Goal: Information Seeking & Learning: Learn about a topic

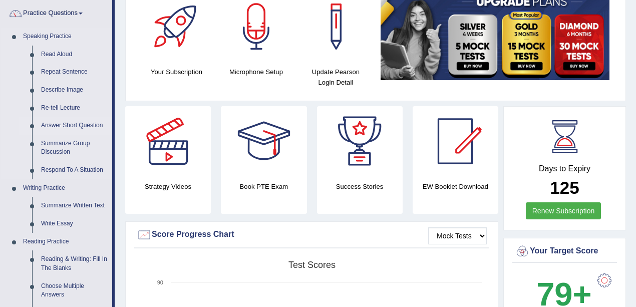
scroll to position [67, 0]
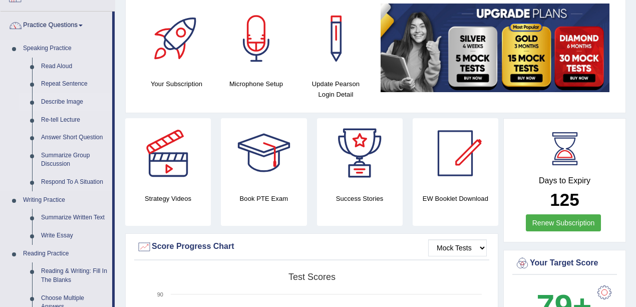
click at [60, 101] on link "Describe Image" at bounding box center [75, 102] width 76 height 18
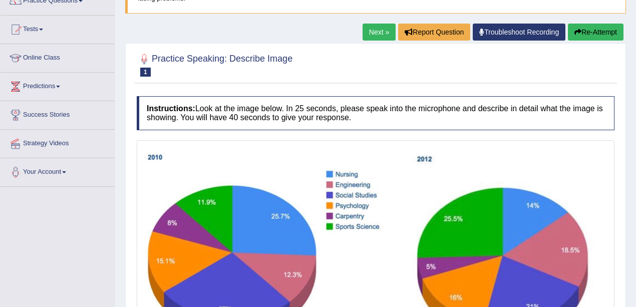
scroll to position [67, 0]
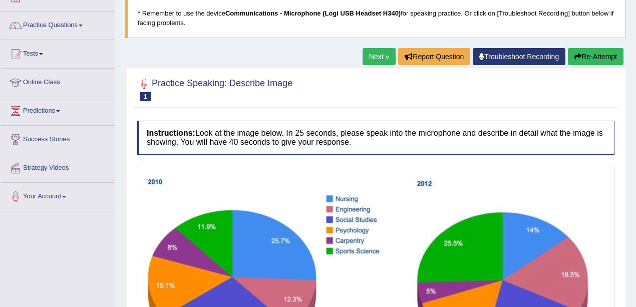
click at [363, 56] on link "Next »" at bounding box center [378, 56] width 33 height 17
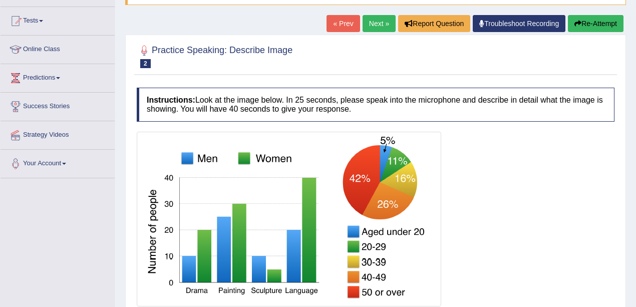
scroll to position [67, 0]
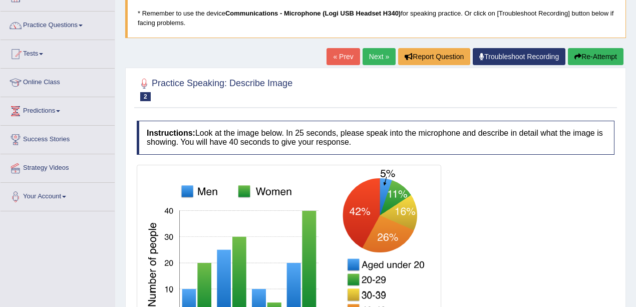
click at [372, 56] on link "Next »" at bounding box center [378, 56] width 33 height 17
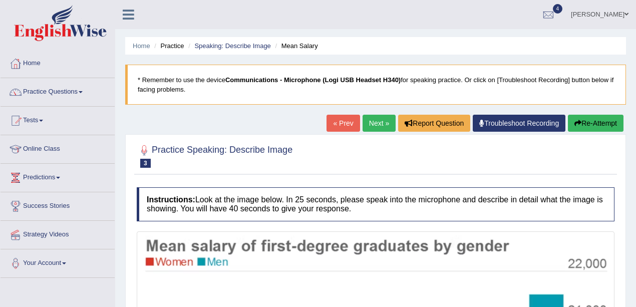
click at [377, 118] on link "Next »" at bounding box center [378, 123] width 33 height 17
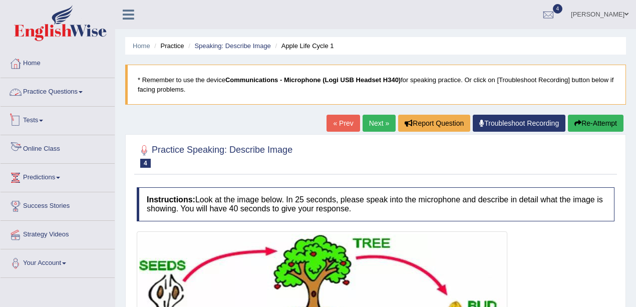
click at [55, 88] on link "Practice Questions" at bounding box center [58, 90] width 114 height 25
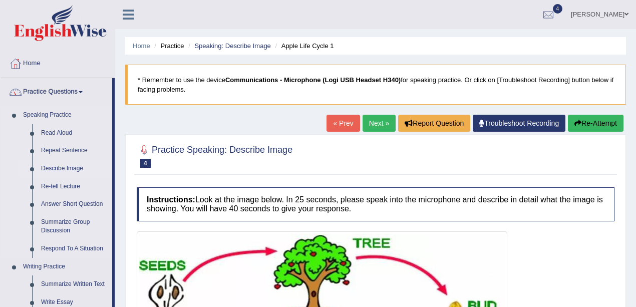
click at [62, 165] on link "Describe Image" at bounding box center [75, 169] width 76 height 18
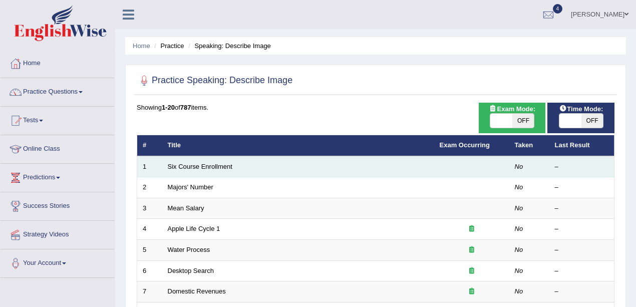
click at [213, 161] on td "Six Course Enrollment" at bounding box center [298, 166] width 272 height 21
click at [215, 165] on link "Six Course Enrollment" at bounding box center [200, 167] width 65 height 8
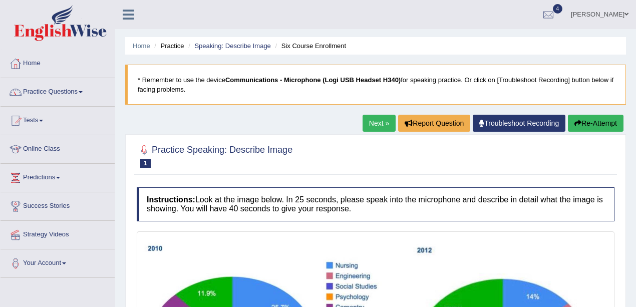
click at [372, 129] on link "Next »" at bounding box center [378, 123] width 33 height 17
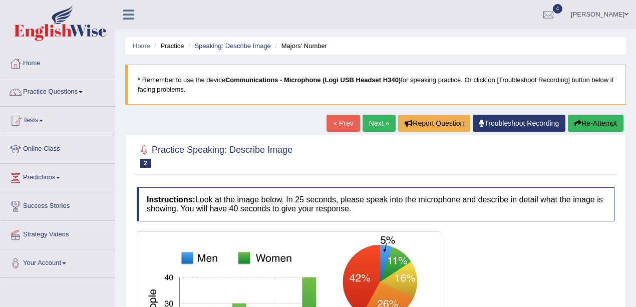
click at [374, 124] on link "Next »" at bounding box center [378, 123] width 33 height 17
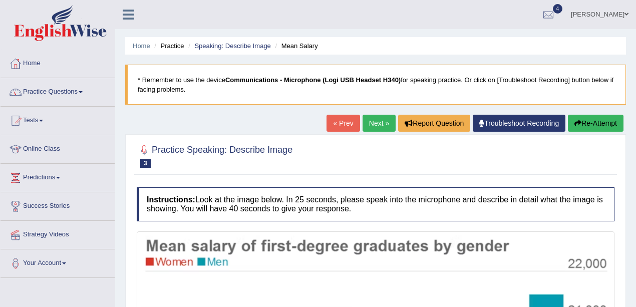
click at [383, 130] on link "Next »" at bounding box center [378, 123] width 33 height 17
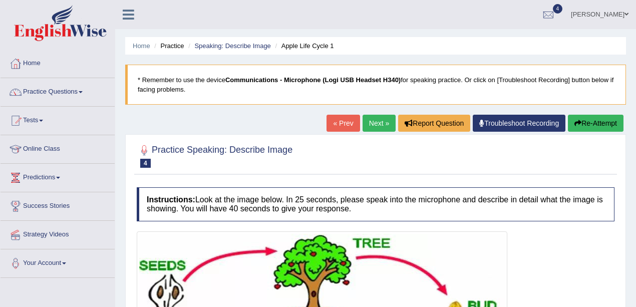
click at [385, 118] on link "Next »" at bounding box center [378, 123] width 33 height 17
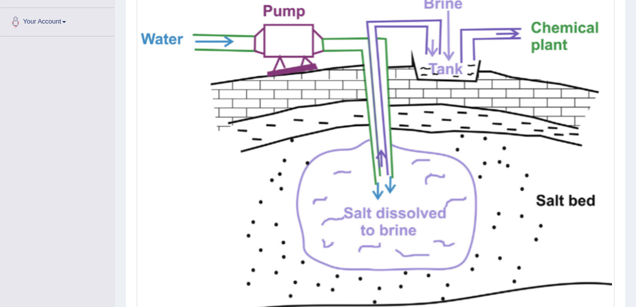
scroll to position [174, 0]
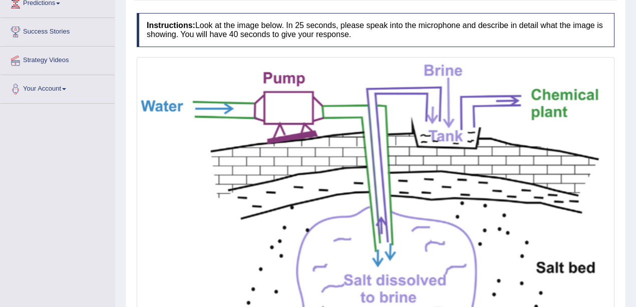
click at [539, 75] on img at bounding box center [375, 219] width 472 height 319
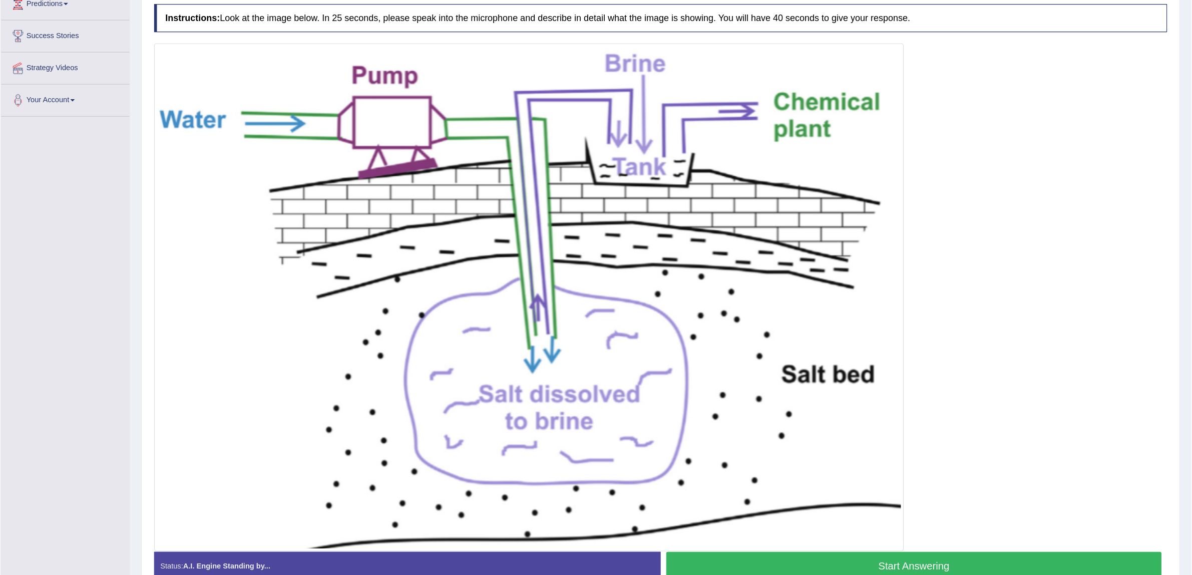
scroll to position [168, 0]
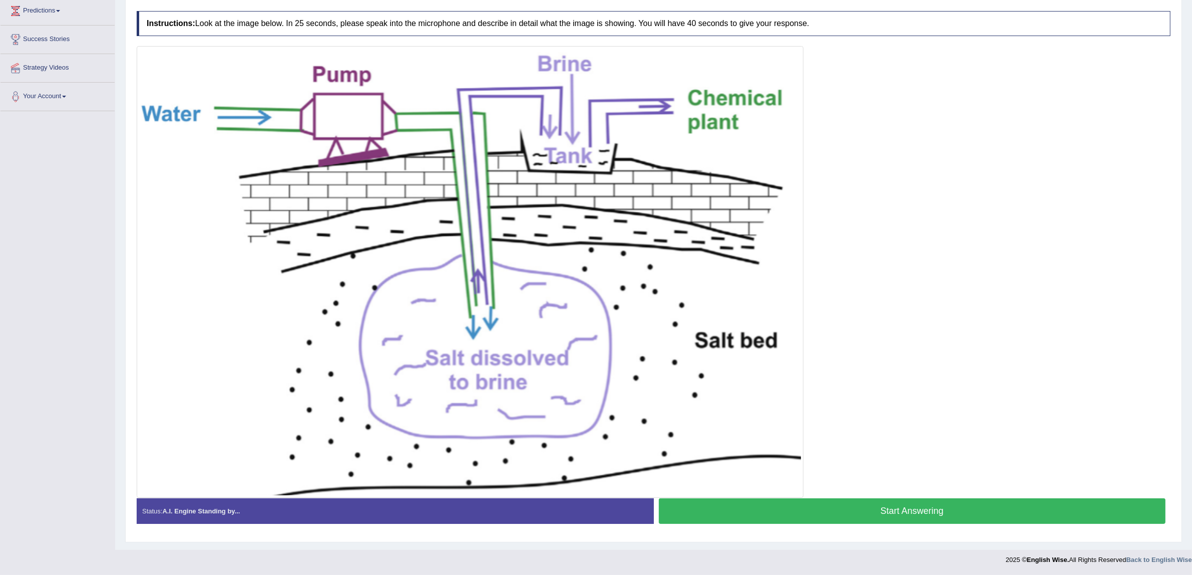
click at [635, 154] on div at bounding box center [653, 271] width 1033 height 451
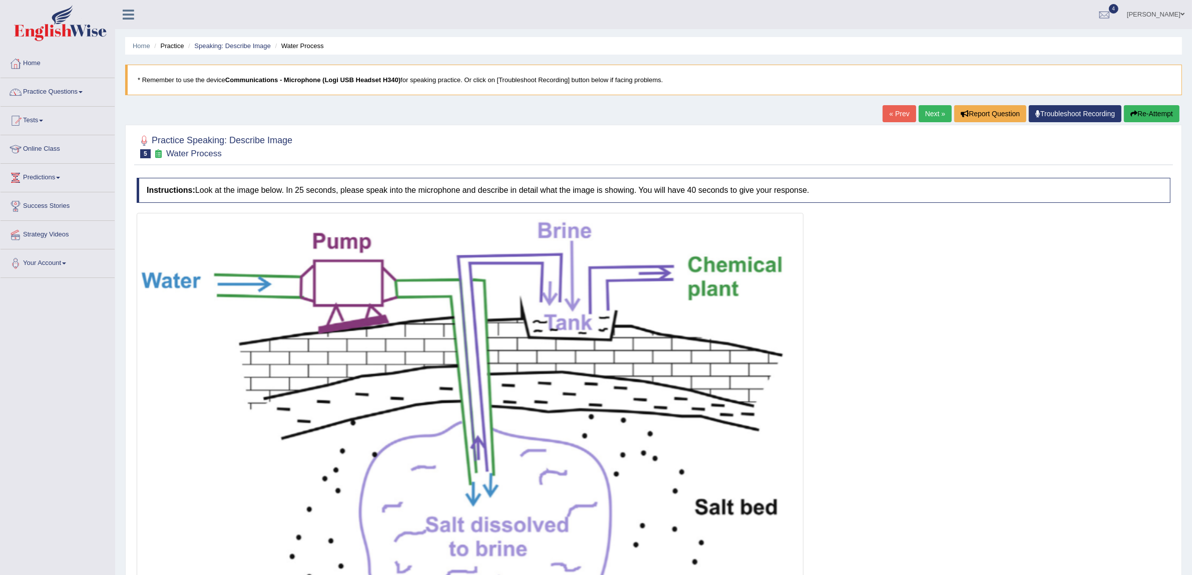
click at [635, 109] on link "Next »" at bounding box center [934, 113] width 33 height 17
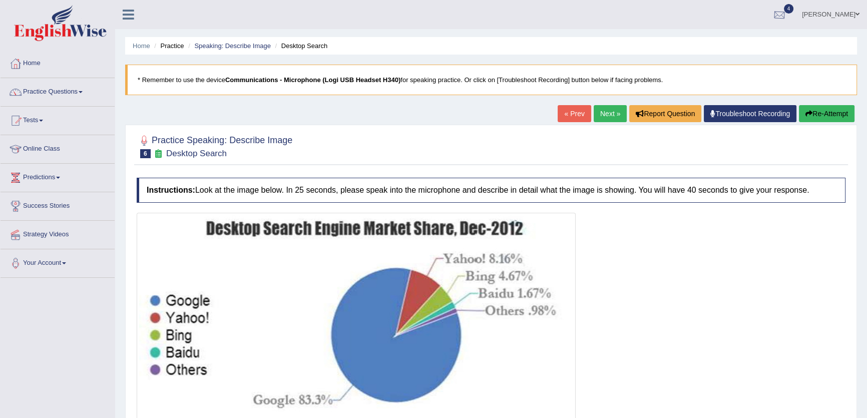
drag, startPoint x: 741, startPoint y: 251, endPoint x: 720, endPoint y: 236, distance: 25.7
click at [741, 251] on div at bounding box center [491, 318] width 709 height 210
click at [608, 112] on link "Next »" at bounding box center [610, 113] width 33 height 17
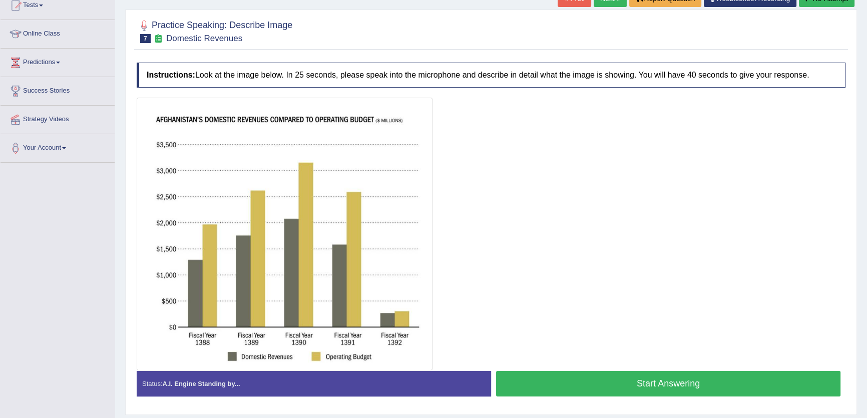
scroll to position [99, 0]
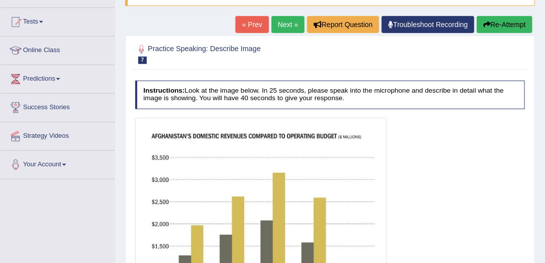
click at [417, 113] on div "Instructions: Look at the image below. In 25 seconds, please speak into the mic…" at bounding box center [330, 229] width 394 height 307
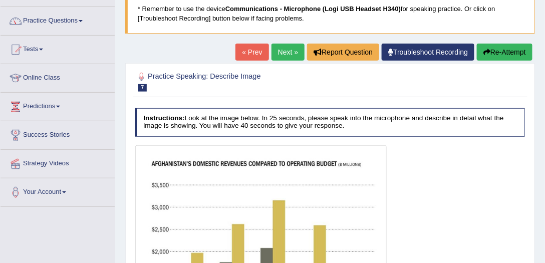
scroll to position [70, 0]
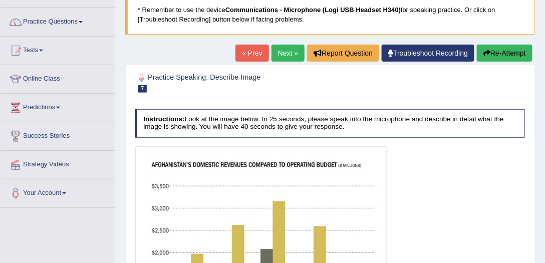
click at [274, 50] on link "Next »" at bounding box center [287, 53] width 33 height 17
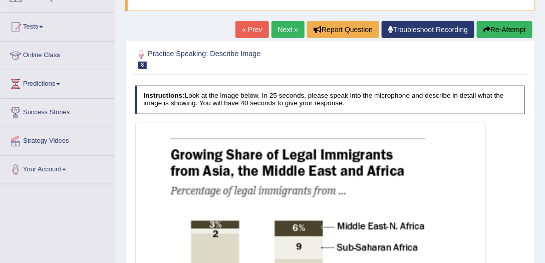
scroll to position [57, 0]
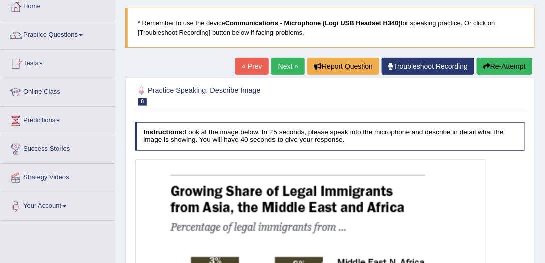
click at [279, 65] on link "Next »" at bounding box center [287, 66] width 33 height 17
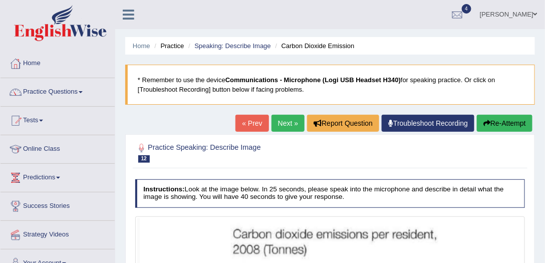
click at [286, 120] on link "Next »" at bounding box center [287, 123] width 33 height 17
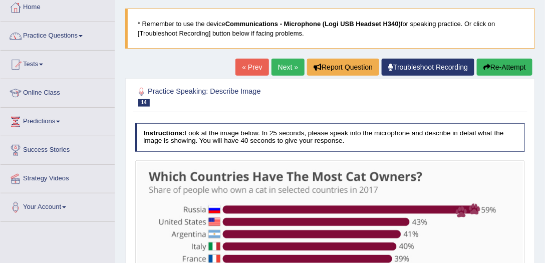
scroll to position [29, 0]
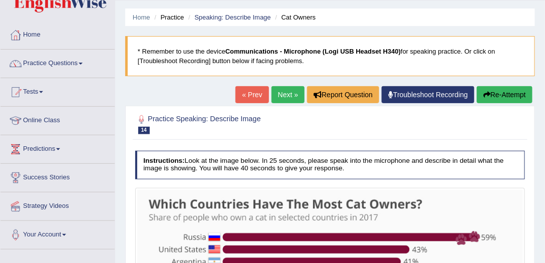
click at [251, 92] on link "« Prev" at bounding box center [251, 94] width 33 height 17
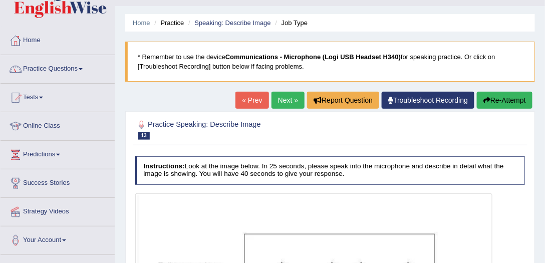
scroll to position [6, 0]
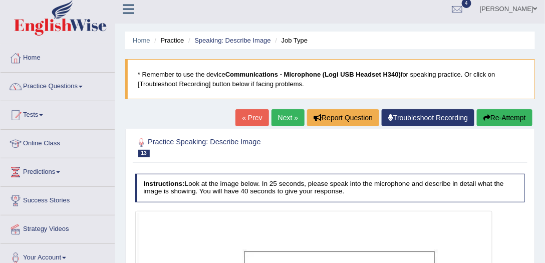
click at [287, 118] on link "Next »" at bounding box center [287, 117] width 33 height 17
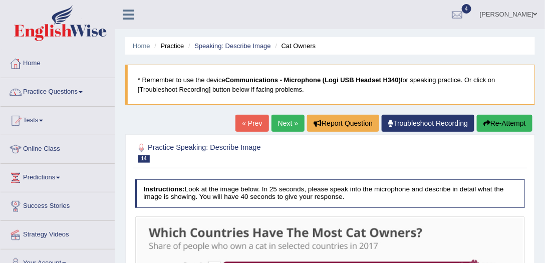
click at [271, 119] on link "Next »" at bounding box center [287, 123] width 33 height 17
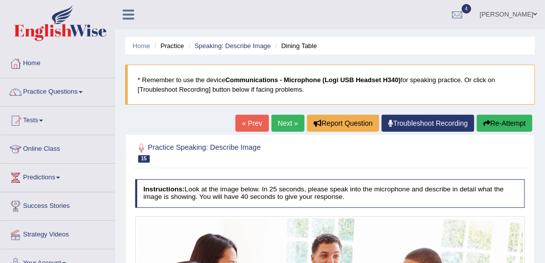
click at [289, 126] on link "Next »" at bounding box center [287, 123] width 33 height 17
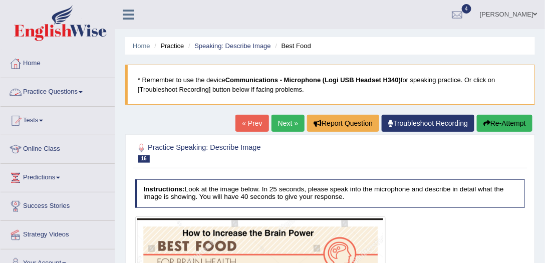
click at [56, 96] on link "Practice Questions" at bounding box center [58, 90] width 114 height 25
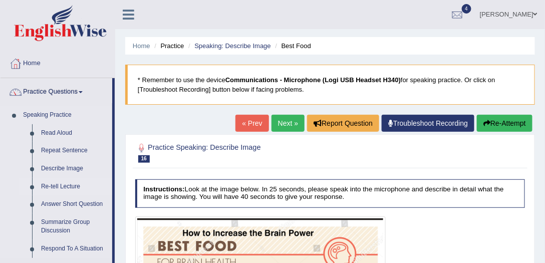
click at [62, 184] on link "Re-tell Lecture" at bounding box center [75, 187] width 76 height 18
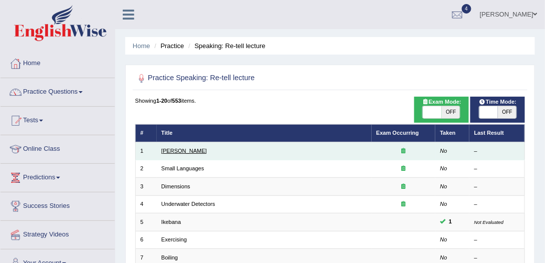
click at [179, 151] on link "[PERSON_NAME]" at bounding box center [184, 151] width 46 height 6
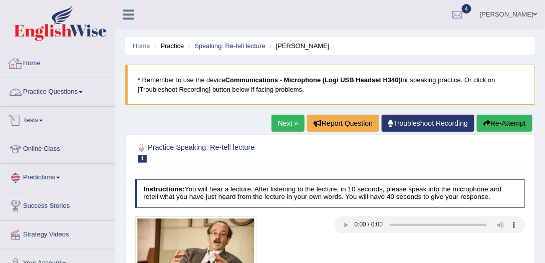
click at [43, 88] on link "Practice Questions" at bounding box center [58, 90] width 114 height 25
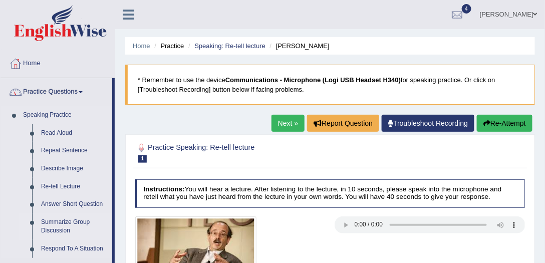
click at [41, 226] on link "Summarize Group Discussion" at bounding box center [75, 226] width 76 height 27
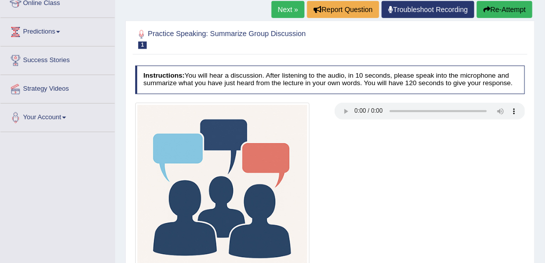
scroll to position [57, 0]
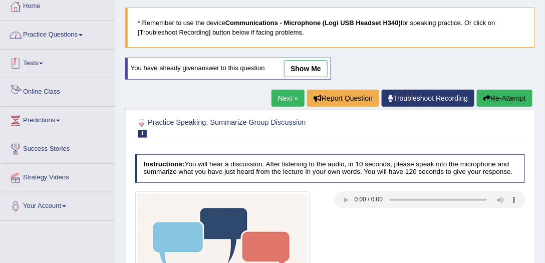
click at [46, 24] on link "Practice Questions" at bounding box center [58, 33] width 114 height 25
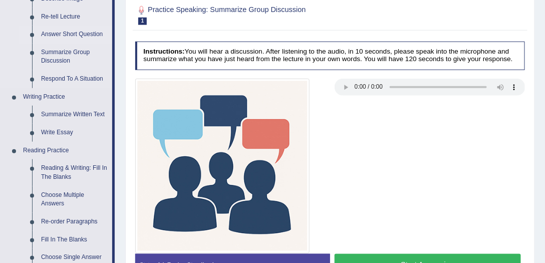
scroll to position [171, 0]
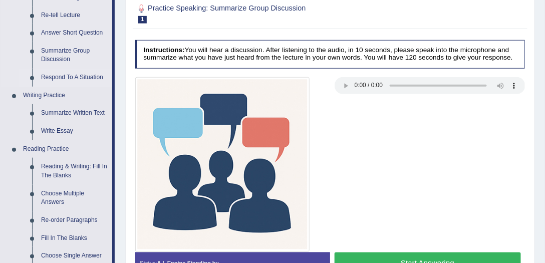
click at [58, 76] on link "Respond To A Situation" at bounding box center [75, 78] width 76 height 18
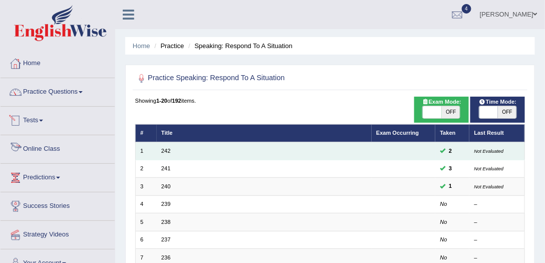
click at [160, 148] on td "242" at bounding box center [264, 151] width 215 height 18
click at [163, 149] on link "242" at bounding box center [165, 151] width 9 height 6
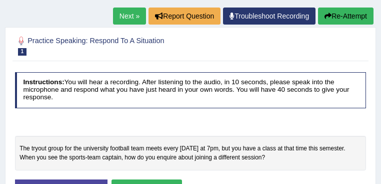
scroll to position [174, 0]
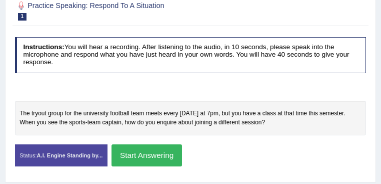
click at [213, 93] on div at bounding box center [191, 91] width 360 height 19
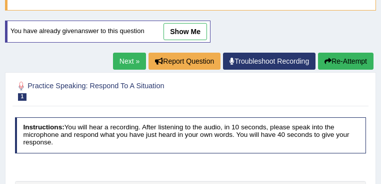
click at [125, 62] on link "Next »" at bounding box center [129, 61] width 33 height 17
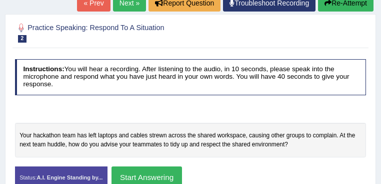
scroll to position [120, 0]
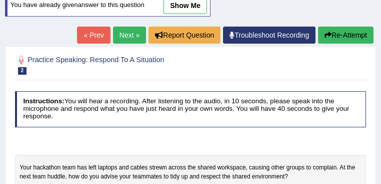
click at [113, 37] on link "Next »" at bounding box center [129, 35] width 33 height 17
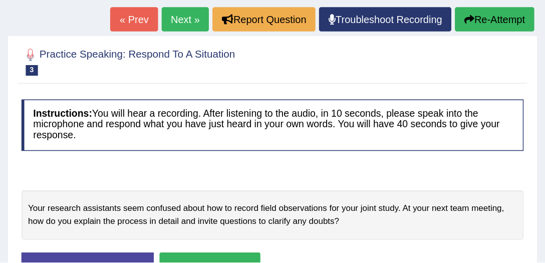
scroll to position [180, 0]
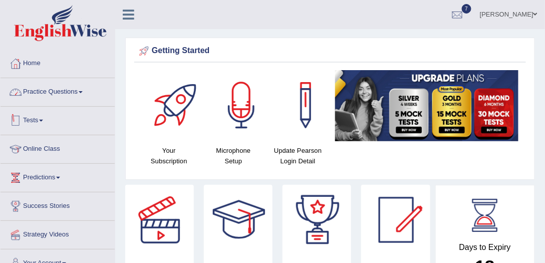
click at [85, 93] on link "Practice Questions" at bounding box center [58, 90] width 114 height 25
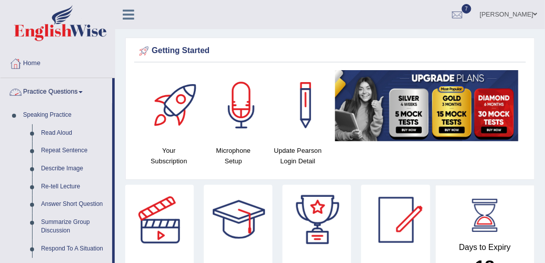
click at [85, 93] on link "Practice Questions" at bounding box center [57, 90] width 112 height 25
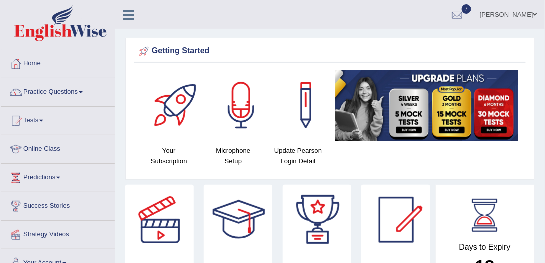
click at [43, 124] on link "Tests" at bounding box center [58, 119] width 114 height 25
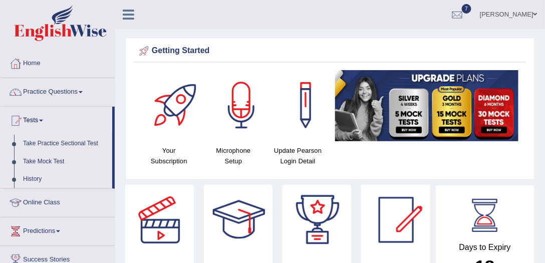
click at [29, 179] on link "History" at bounding box center [66, 179] width 94 height 18
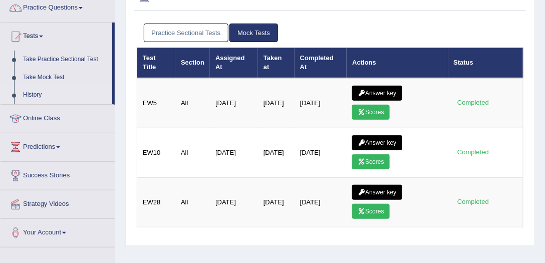
scroll to position [86, 0]
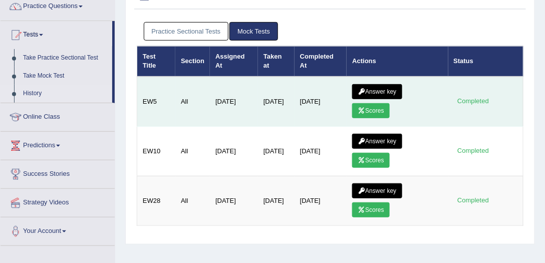
click at [378, 104] on link "Scores" at bounding box center [370, 110] width 37 height 15
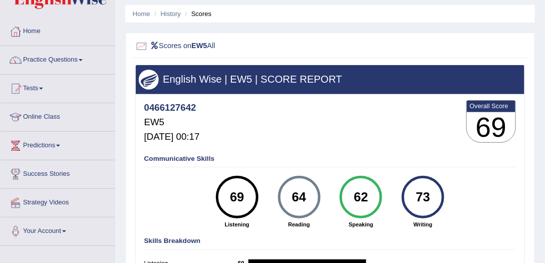
scroll to position [57, 0]
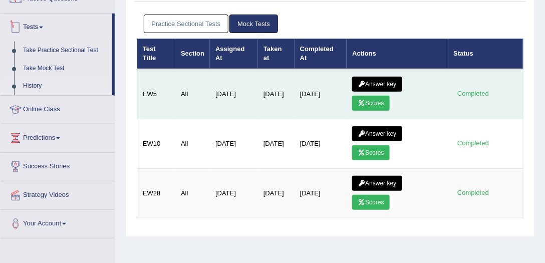
scroll to position [86, 0]
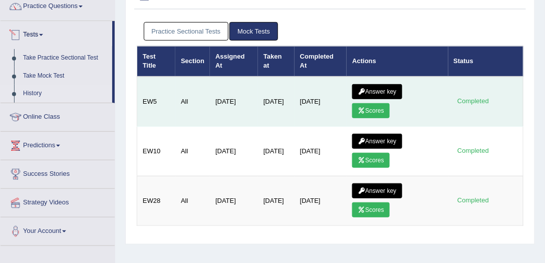
click at [388, 78] on td "Answer key Scores" at bounding box center [396, 102] width 101 height 50
click at [389, 87] on link "Answer key" at bounding box center [377, 91] width 50 height 15
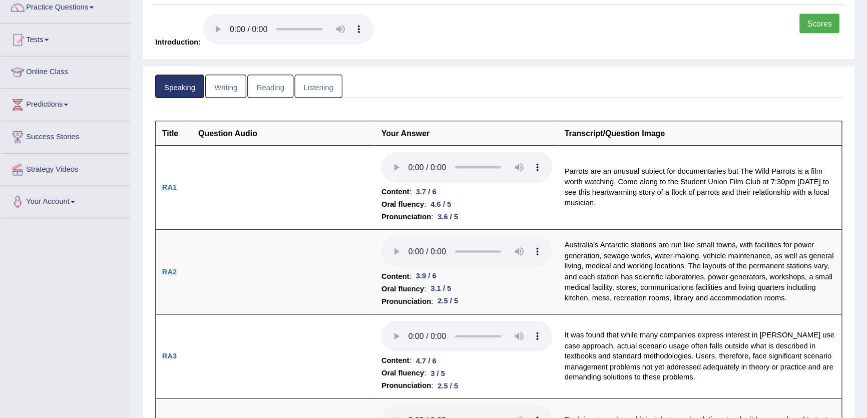
scroll to position [85, 0]
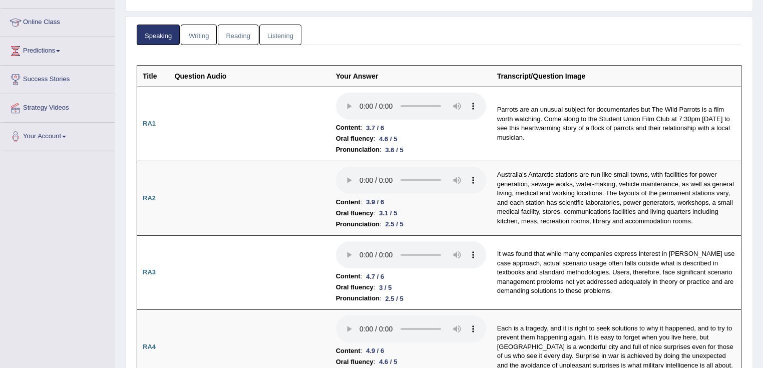
scroll to position [166, 0]
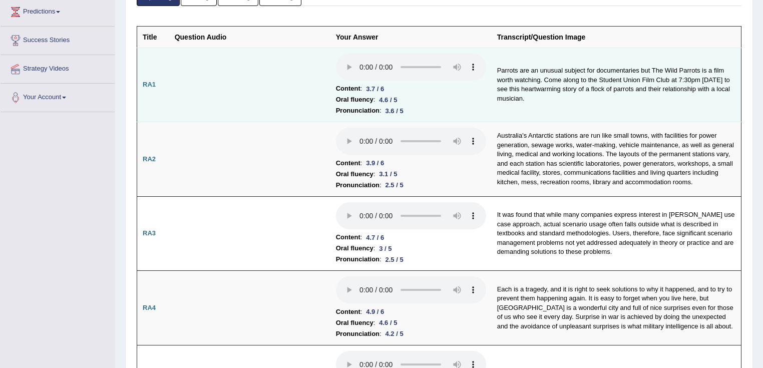
click at [324, 76] on td at bounding box center [249, 85] width 161 height 75
click at [544, 103] on td "Parrots are an unusual subject for documentaries but The Wild Parrots is a film…" at bounding box center [616, 85] width 250 height 75
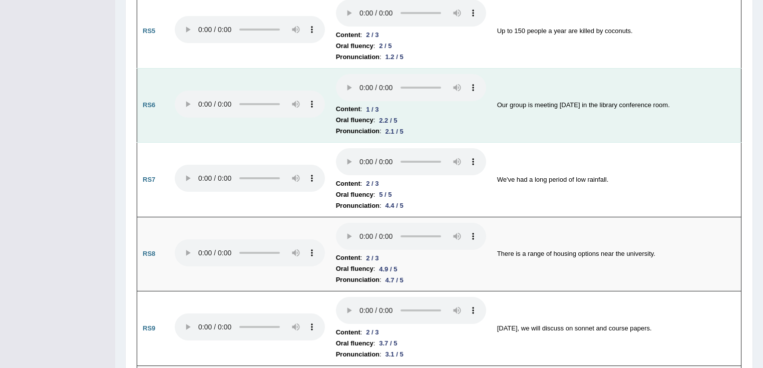
scroll to position [966, 0]
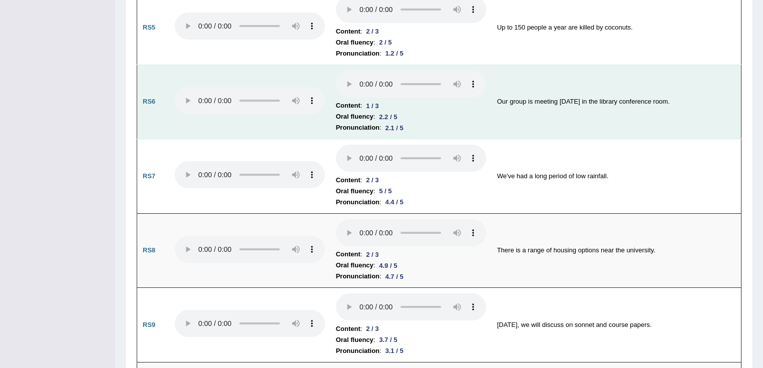
click at [350, 249] on b "Content" at bounding box center [348, 254] width 25 height 11
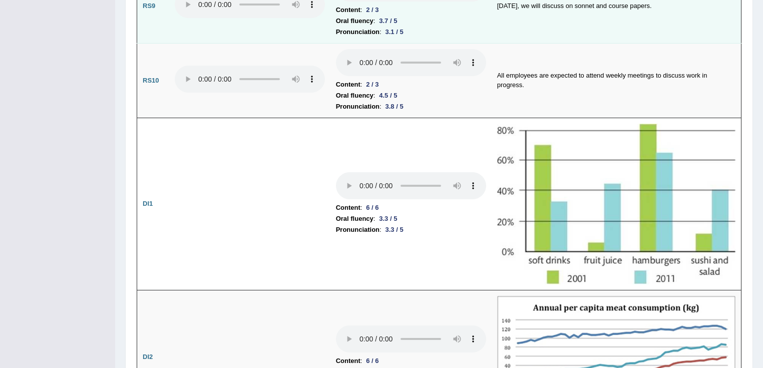
scroll to position [1327, 0]
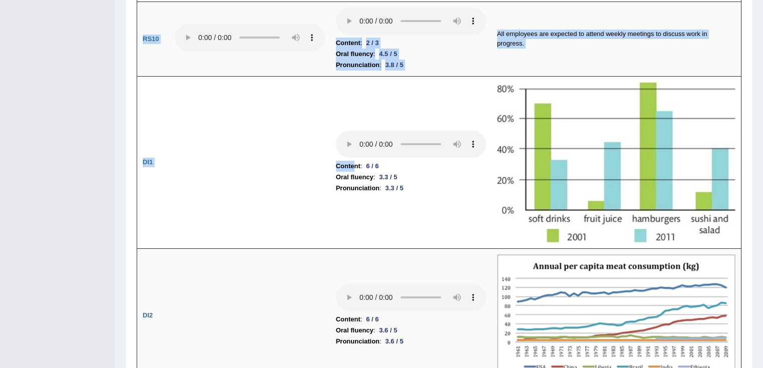
scroll to position [1367, 0]
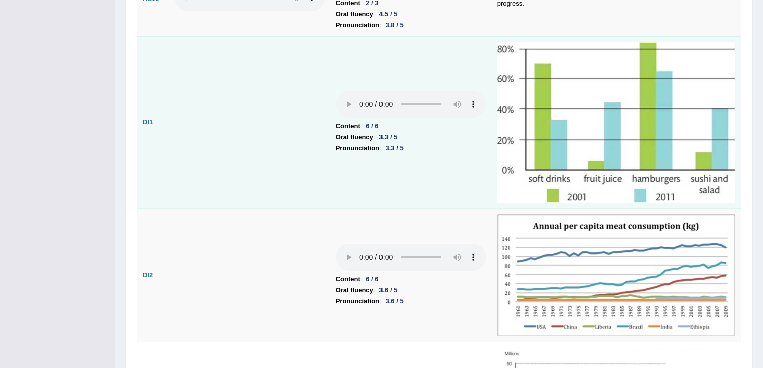
click at [234, 166] on td at bounding box center [249, 122] width 161 height 172
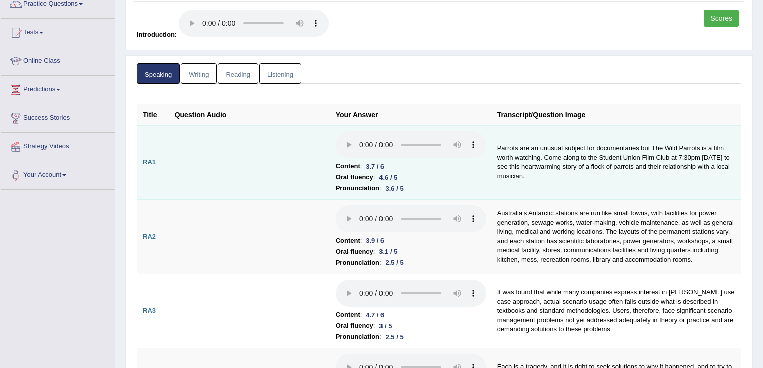
scroll to position [0, 0]
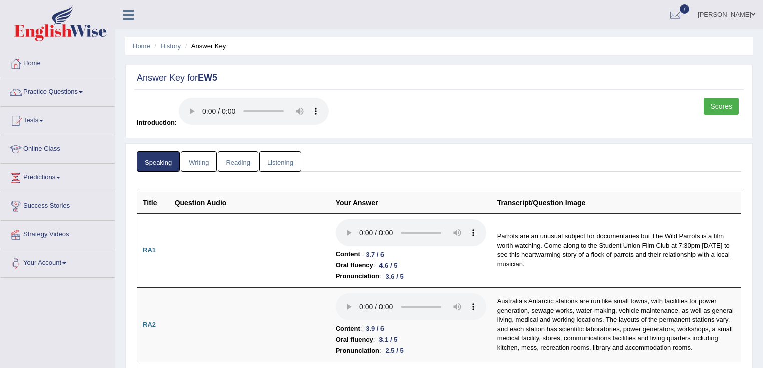
click at [544, 14] on link "Zoe Cheng" at bounding box center [726, 13] width 73 height 26
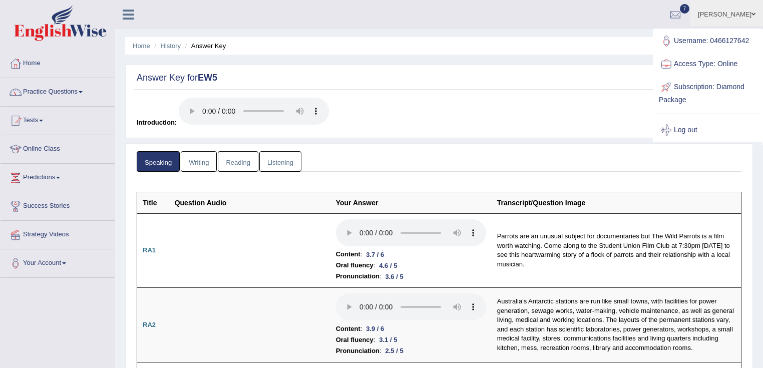
click at [529, 163] on ul "Speaking Writing Reading Listening" at bounding box center [439, 161] width 605 height 21
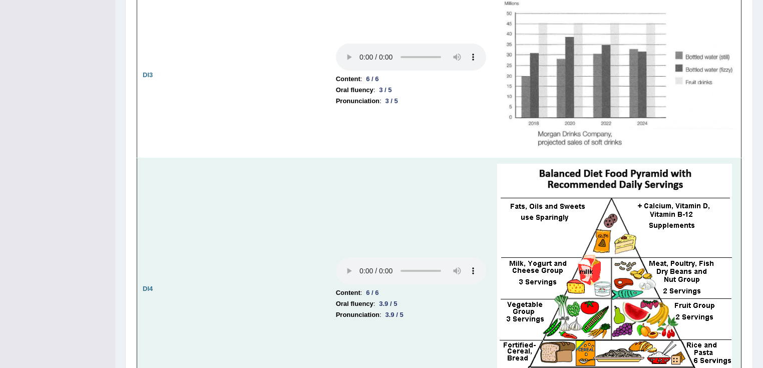
scroll to position [1762, 0]
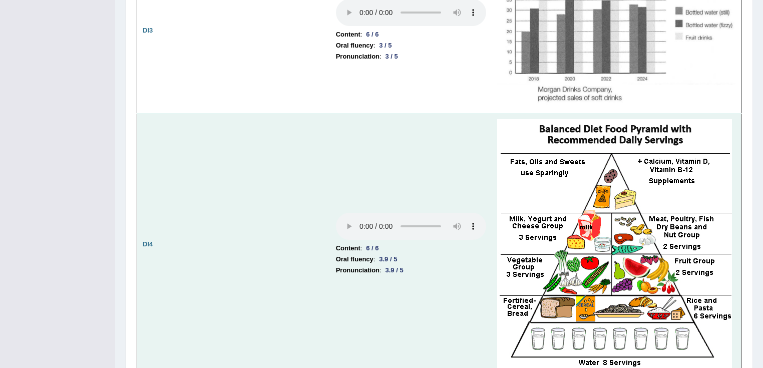
click at [441, 198] on td "Content : 6 / 6 Oral fluency : 3.9 / 5 Pronunciation : 3.9 / 5" at bounding box center [410, 245] width 161 height 262
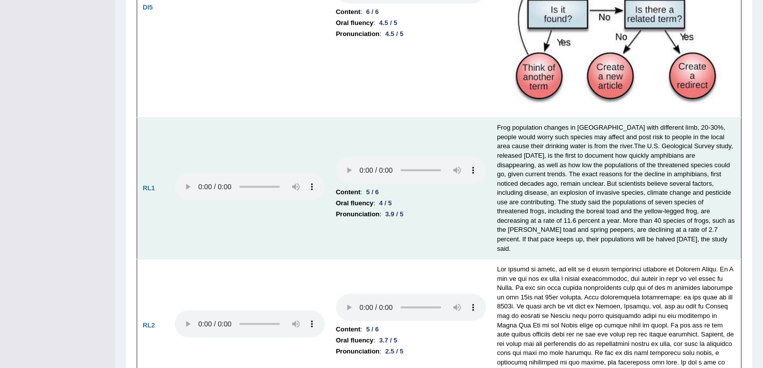
scroll to position [2242, 0]
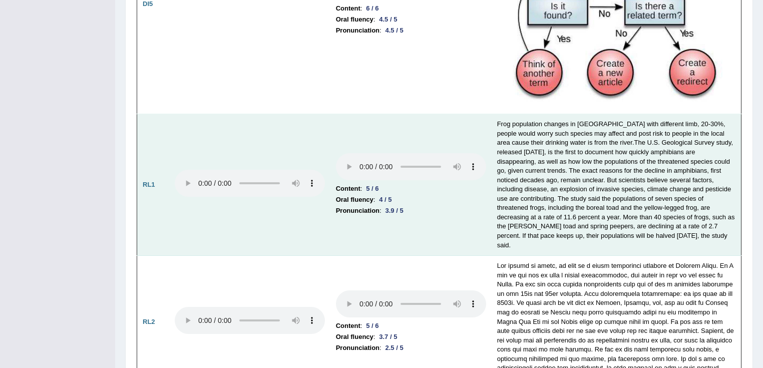
click at [493, 232] on td at bounding box center [616, 185] width 250 height 142
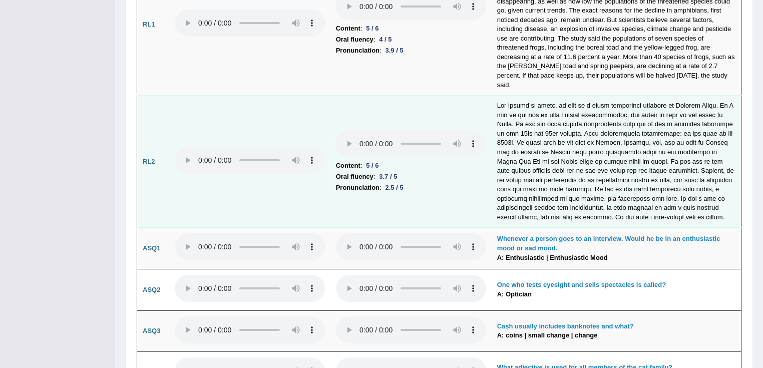
scroll to position [2282, 0]
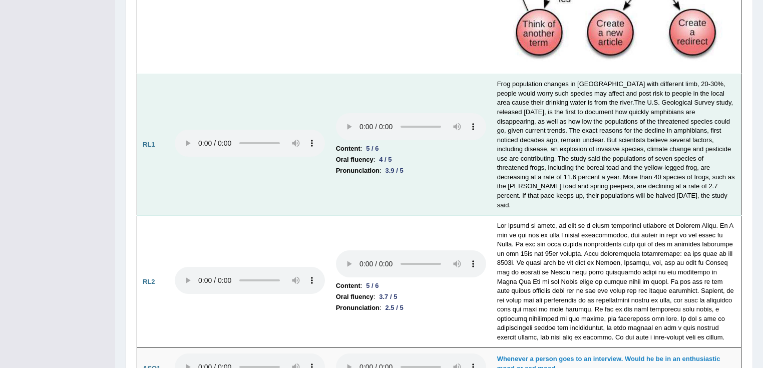
click at [417, 154] on li "Oral fluency : 4 / 5" at bounding box center [411, 159] width 150 height 11
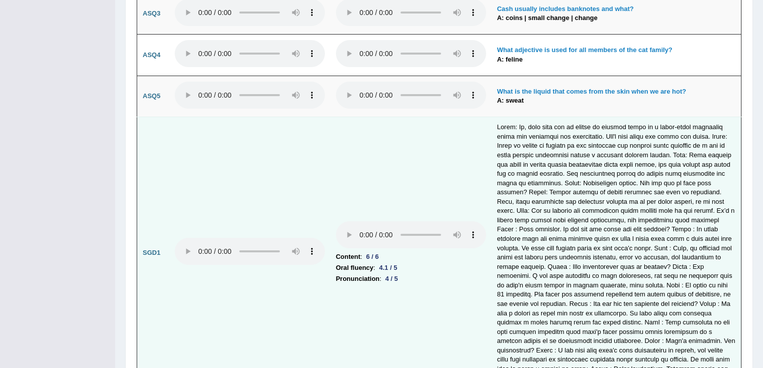
scroll to position [2763, 0]
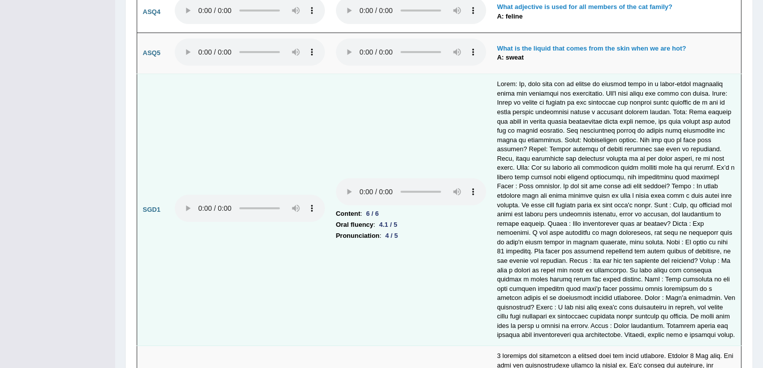
click at [295, 174] on tr "SGD1 Content : 6 / 6 Oral fluency : 4.1 / 5 Pronunciation : 4 / 5" at bounding box center [439, 210] width 604 height 272
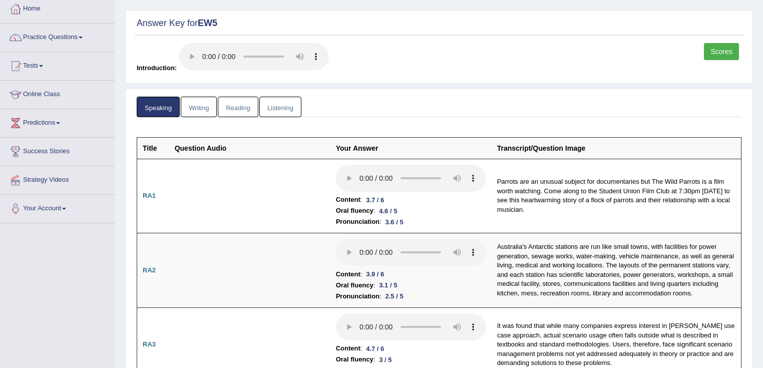
scroll to position [0, 0]
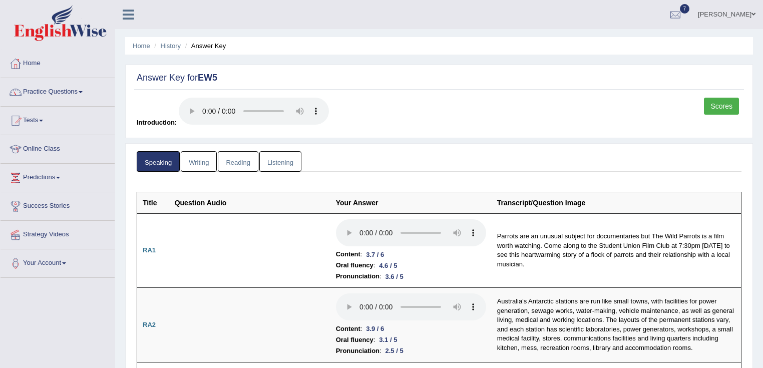
click at [194, 161] on link "Writing" at bounding box center [199, 161] width 36 height 21
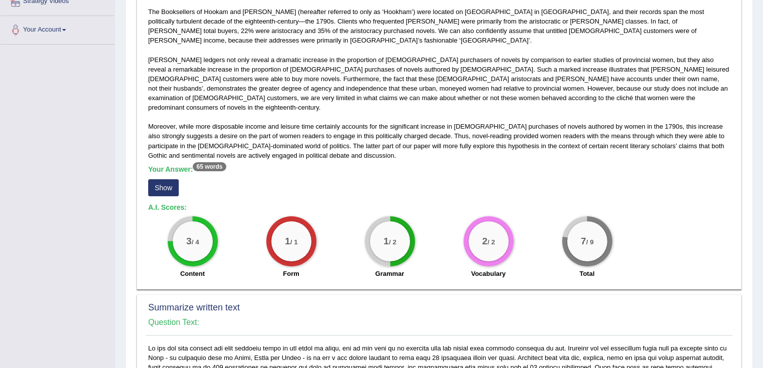
scroll to position [240, 0]
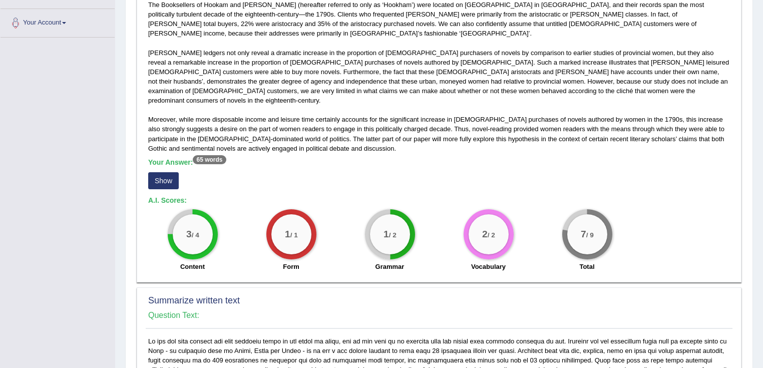
click at [160, 172] on button "Show" at bounding box center [163, 180] width 31 height 17
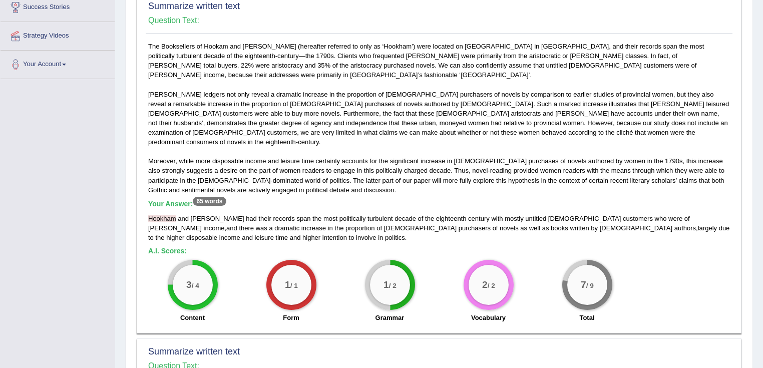
scroll to position [160, 0]
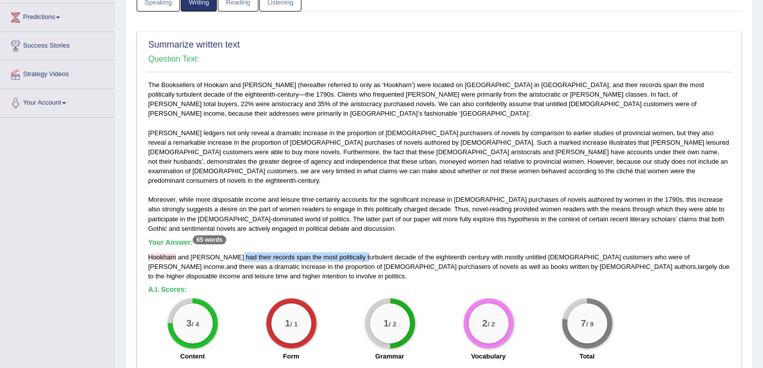
drag, startPoint x: 219, startPoint y: 234, endPoint x: 346, endPoint y: 234, distance: 126.6
click at [346, 252] on div "Hookham and Carpenter had their records span the most politically turbulent dec…" at bounding box center [439, 266] width 582 height 29
click at [355, 262] on div "The Booksellers of Hookam and Carpenter (hereafter referred to only as ‘Hookham…" at bounding box center [439, 223] width 587 height 286
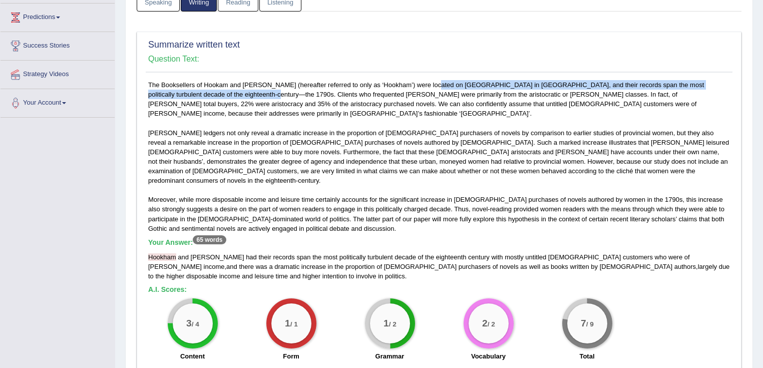
drag, startPoint x: 395, startPoint y: 85, endPoint x: 204, endPoint y: 96, distance: 191.5
click at [204, 96] on div "The Booksellers of Hookam and Carpenter (hereafter referred to only as ‘Hookham…" at bounding box center [439, 223] width 587 height 286
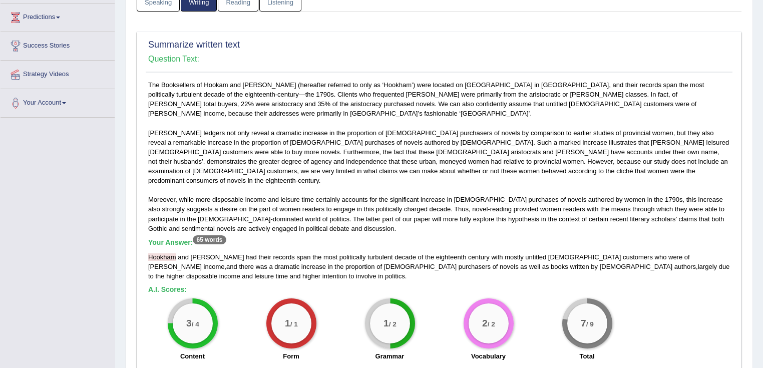
click at [342, 238] on h5 "Your Answer: 65 words" at bounding box center [439, 242] width 582 height 9
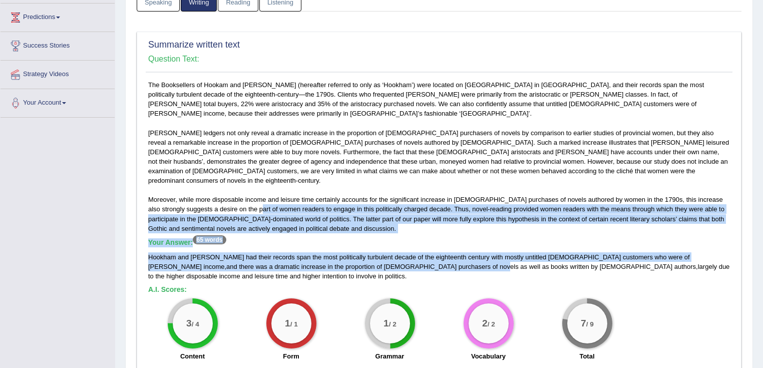
drag, startPoint x: 263, startPoint y: 190, endPoint x: 330, endPoint y: 243, distance: 85.5
click at [330, 243] on div "The Booksellers of Hookam and Carpenter (hereafter referred to only as ‘Hookham…" at bounding box center [439, 223] width 587 height 286
click at [380, 238] on h5 "Your Answer: 65 words" at bounding box center [439, 242] width 582 height 9
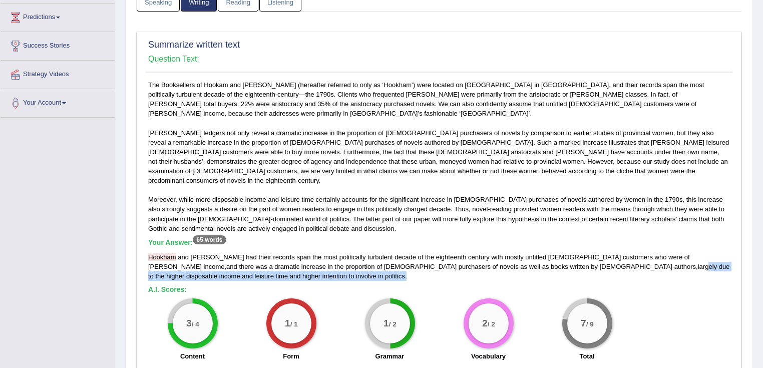
drag, startPoint x: 476, startPoint y: 243, endPoint x: 487, endPoint y: 253, distance: 15.2
click at [487, 253] on div "Hookham and Carpenter had their records span the most politically turbulent dec…" at bounding box center [439, 266] width 582 height 29
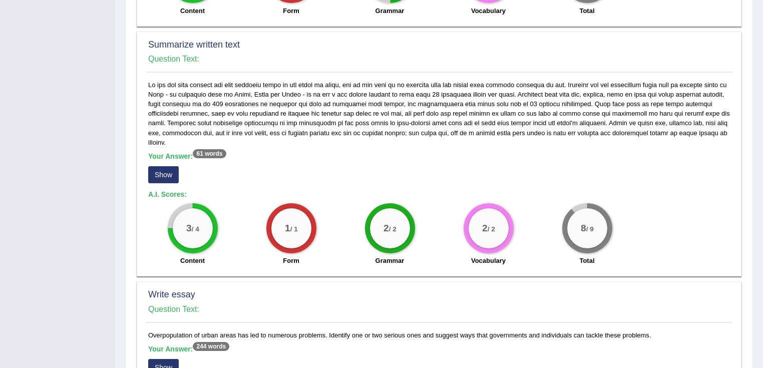
scroll to position [561, 0]
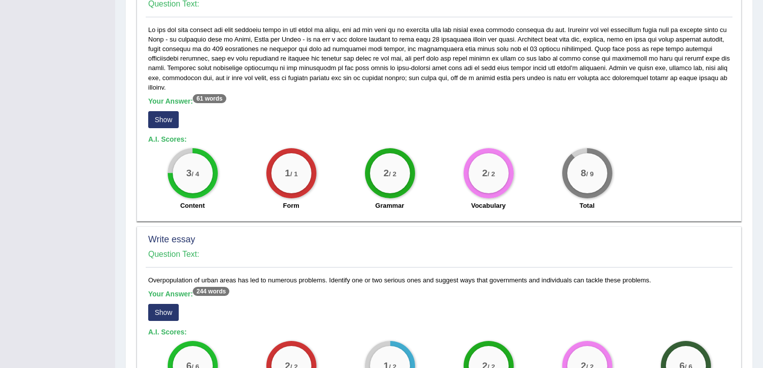
click at [160, 97] on div "Your Answer: 61 words Show" at bounding box center [439, 114] width 582 height 34
click at [164, 111] on button "Show" at bounding box center [163, 119] width 31 height 17
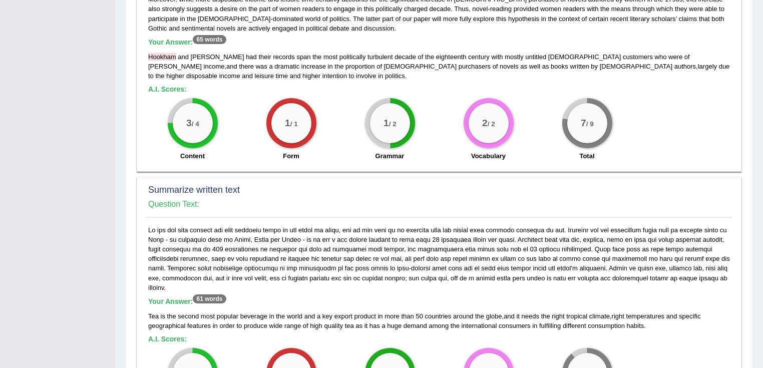
scroll to position [400, 0]
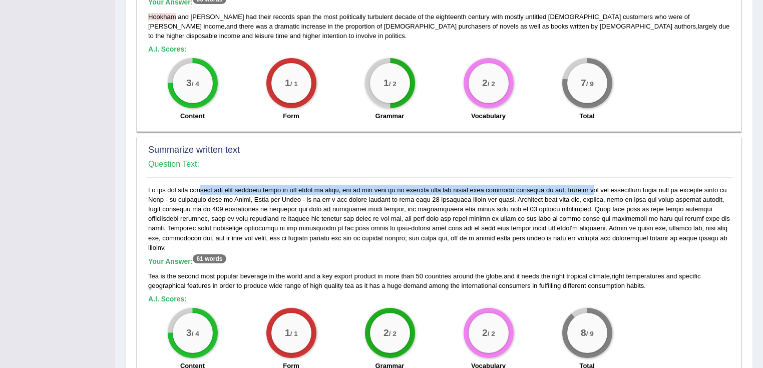
drag, startPoint x: 168, startPoint y: 169, endPoint x: 576, endPoint y: 174, distance: 407.9
click at [544, 185] on div "Your Answer: 61 words Tea is the second most popular beverage in the world and …" at bounding box center [439, 280] width 587 height 191
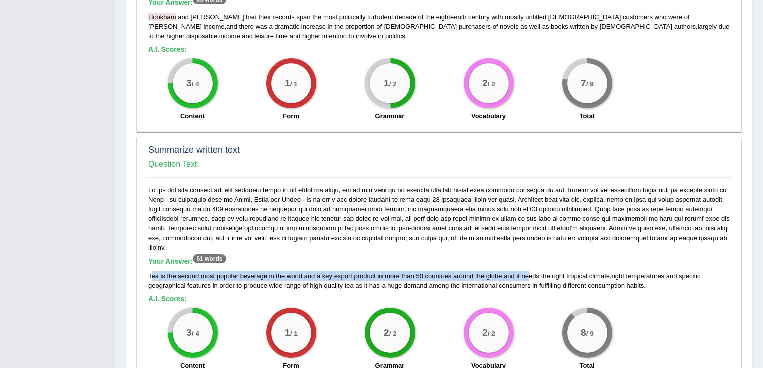
drag, startPoint x: 151, startPoint y: 253, endPoint x: 531, endPoint y: 257, distance: 379.9
click at [531, 262] on div "Tea is the second most popular beverage in the world and a key export product i…" at bounding box center [439, 280] width 582 height 19
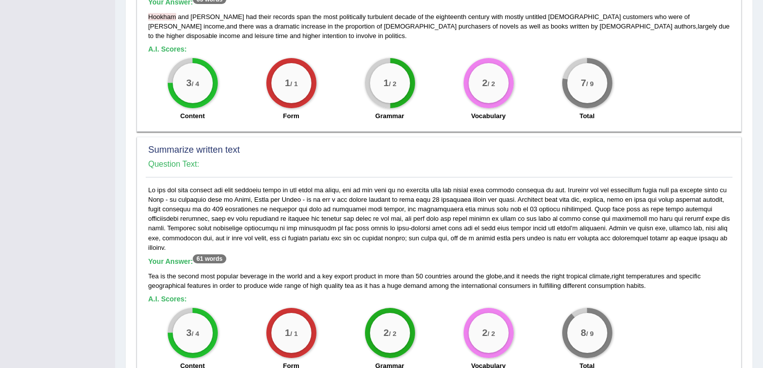
click at [282, 225] on div "Your Answer: 61 words Tea is the second most popular beverage in the world and …" at bounding box center [439, 280] width 587 height 191
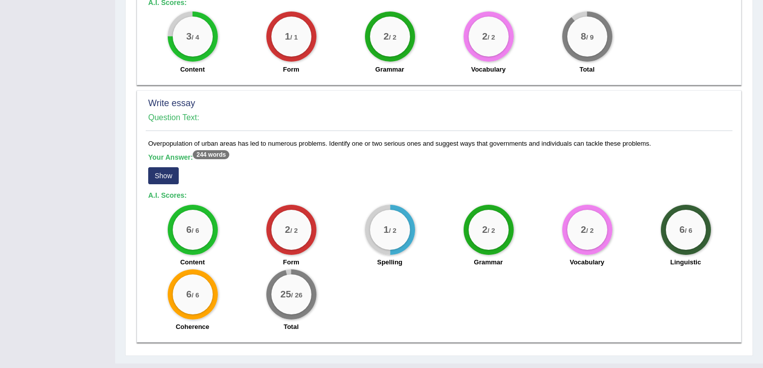
click at [162, 167] on button "Show" at bounding box center [163, 175] width 31 height 17
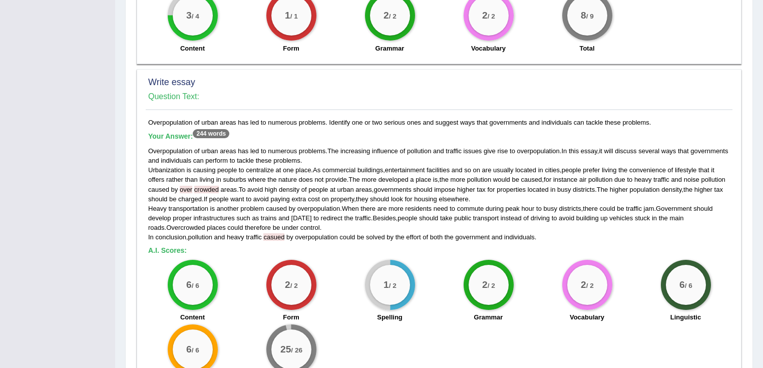
scroll to position [753, 0]
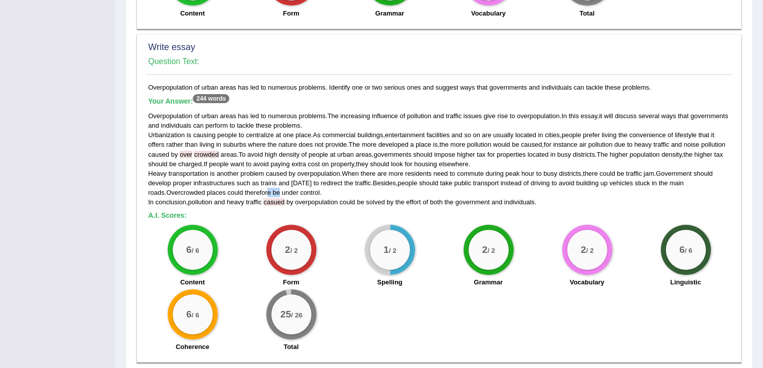
drag, startPoint x: 250, startPoint y: 168, endPoint x: 265, endPoint y: 171, distance: 14.8
click at [265, 171] on div "Overpopulation of urban areas has led to numerous problems . The increasing inf…" at bounding box center [439, 159] width 582 height 96
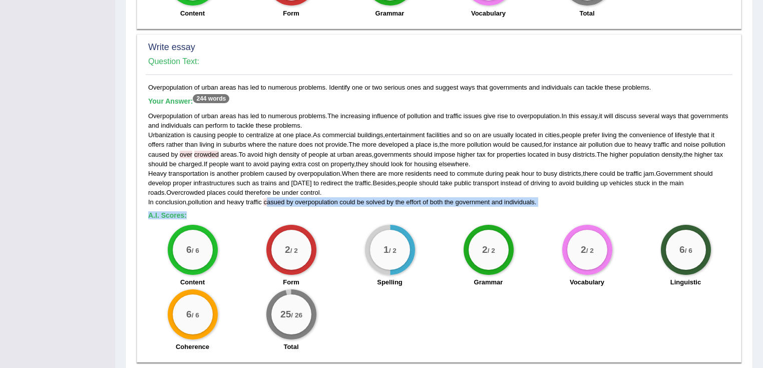
drag, startPoint x: 271, startPoint y: 183, endPoint x: 320, endPoint y: 187, distance: 49.2
click at [320, 187] on div "Overpopulation of urban areas has led to numerous problems. Identify one or two…" at bounding box center [439, 220] width 587 height 274
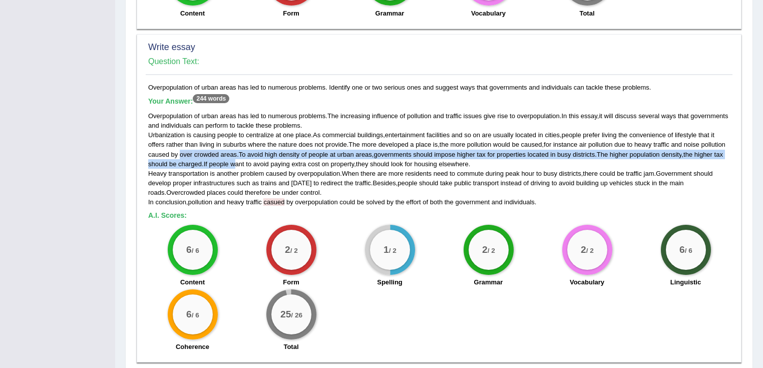
drag, startPoint x: 204, startPoint y: 135, endPoint x: 266, endPoint y: 141, distance: 62.3
click at [266, 141] on div "Overpopulation of urban areas has led to numerous problems . The increasing inf…" at bounding box center [439, 159] width 582 height 96
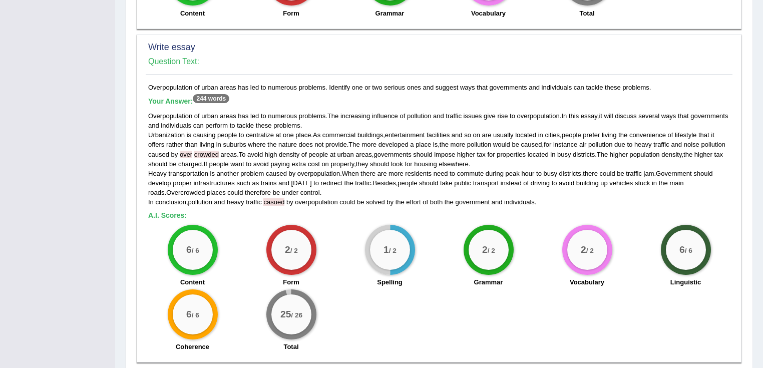
click at [314, 247] on div "2 / 2 Form" at bounding box center [291, 257] width 99 height 65
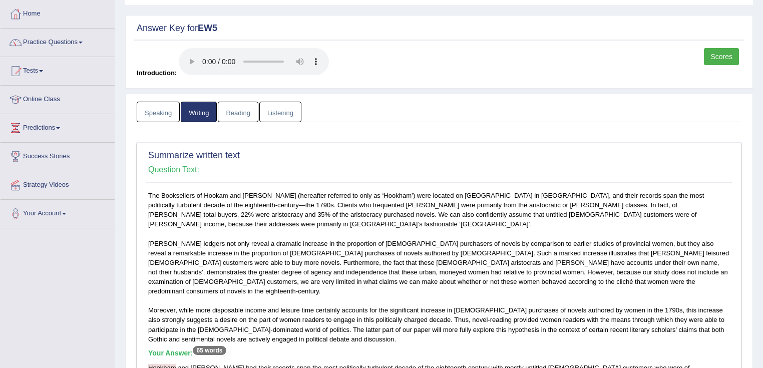
scroll to position [0, 0]
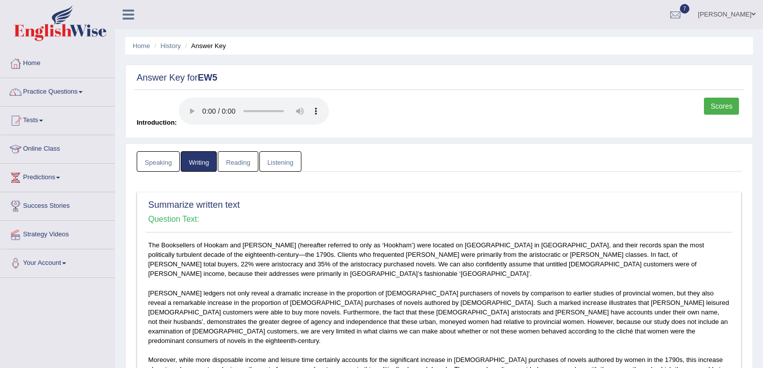
click at [214, 156] on link "Writing" at bounding box center [199, 161] width 36 height 21
click at [234, 157] on link "Reading" at bounding box center [238, 161] width 40 height 21
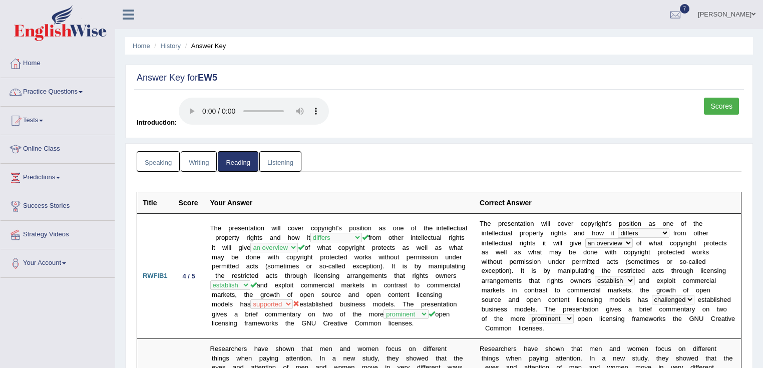
click at [281, 157] on link "Listening" at bounding box center [280, 161] width 42 height 21
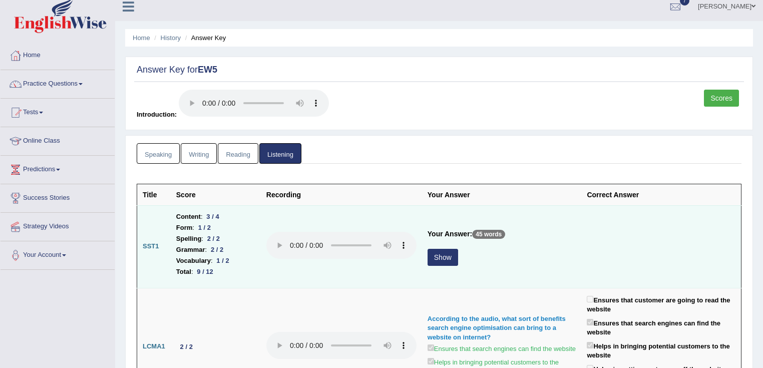
scroll to position [120, 0]
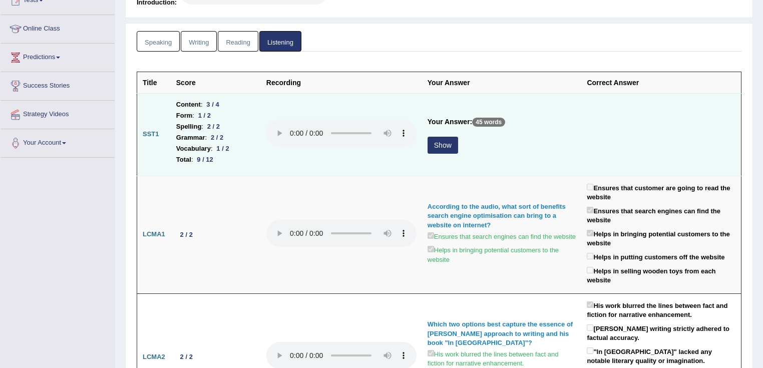
click at [452, 151] on button "Show" at bounding box center [442, 145] width 31 height 17
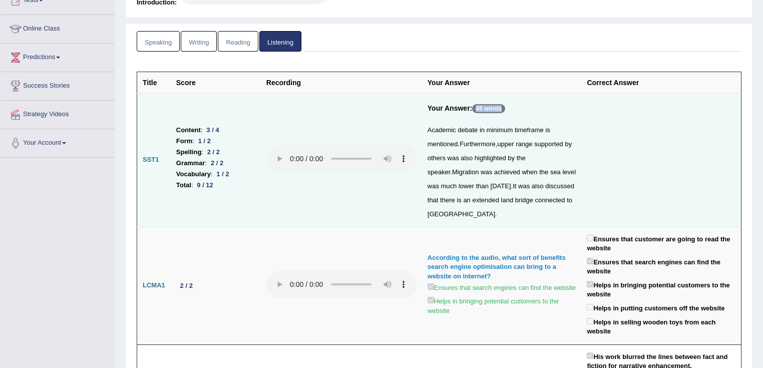
drag, startPoint x: 477, startPoint y: 109, endPoint x: 518, endPoint y: 108, distance: 41.5
click at [518, 108] on h5 "Your Answer: 45 words" at bounding box center [501, 111] width 149 height 14
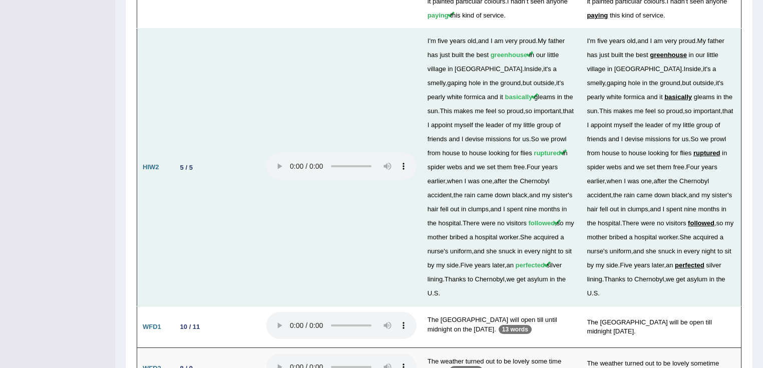
scroll to position [1991, 0]
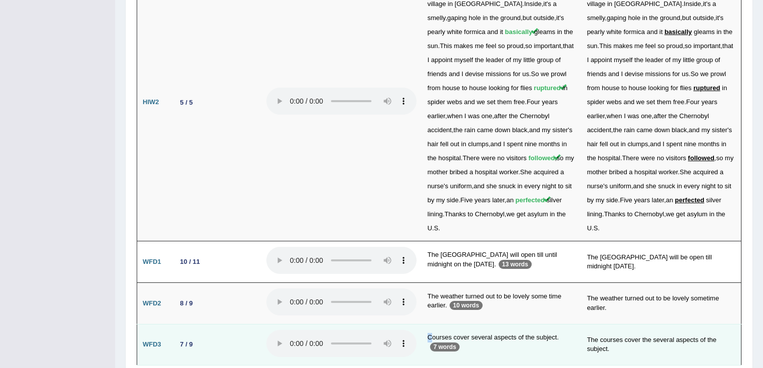
drag, startPoint x: 430, startPoint y: 289, endPoint x: 423, endPoint y: 282, distance: 9.6
click at [422, 262] on td "Courses cover several aspects of the subject. 7 words" at bounding box center [502, 345] width 160 height 42
drag, startPoint x: 437, startPoint y: 285, endPoint x: 476, endPoint y: 285, distance: 39.0
click at [474, 262] on td "Courses cover several aspects of the subject. 7 words" at bounding box center [502, 345] width 160 height 42
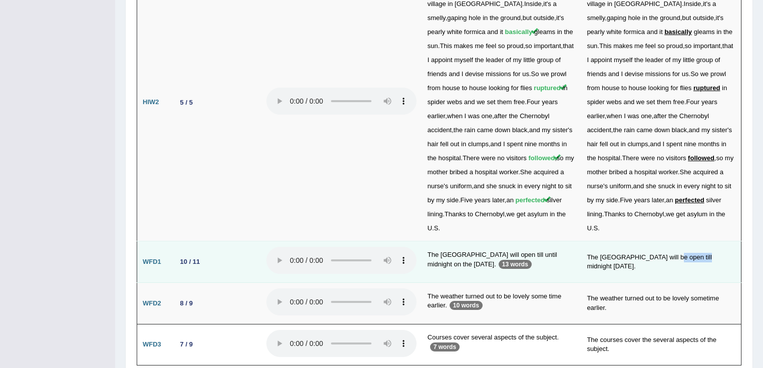
drag, startPoint x: 664, startPoint y: 209, endPoint x: 694, endPoint y: 208, distance: 30.5
click at [544, 241] on td "The university main library will be open till midnight next Thursday." at bounding box center [661, 262] width 160 height 42
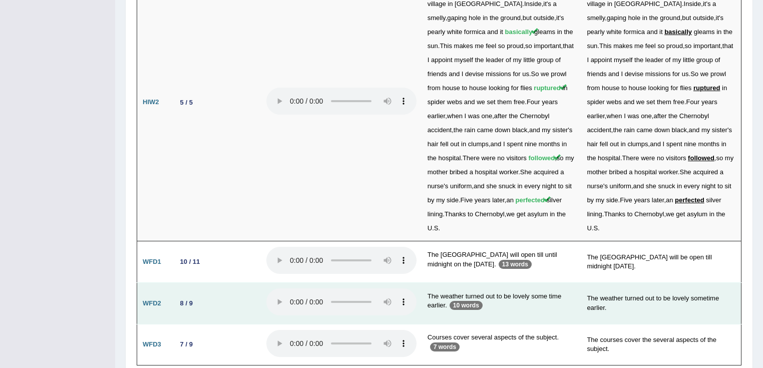
click at [544, 262] on td "The weather turned out to be lovely sometime earlier." at bounding box center [661, 304] width 160 height 42
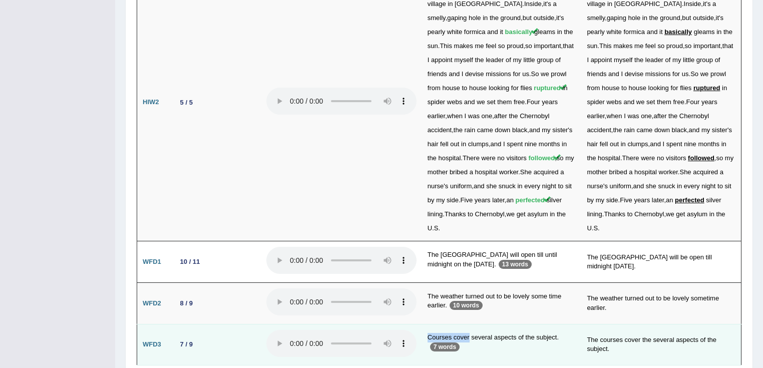
drag, startPoint x: 423, startPoint y: 284, endPoint x: 501, endPoint y: 283, distance: 78.1
click at [497, 262] on td "Courses cover several aspects of the subject. 7 words" at bounding box center [502, 345] width 160 height 42
click at [466, 262] on td "Courses cover several aspects of the subject. 7 words" at bounding box center [502, 345] width 160 height 42
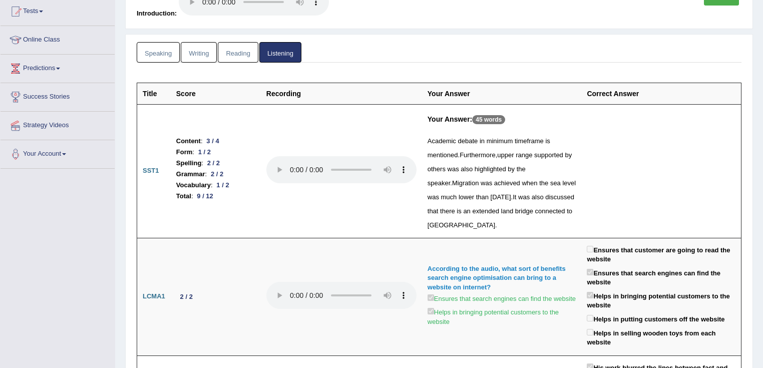
scroll to position [0, 0]
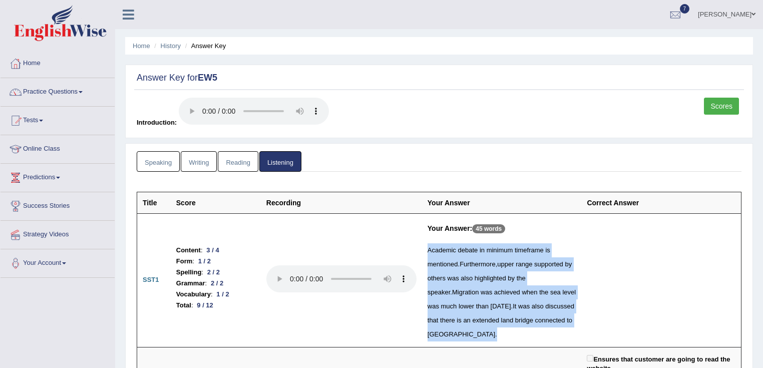
drag, startPoint x: 427, startPoint y: 244, endPoint x: 487, endPoint y: 332, distance: 106.6
click at [487, 262] on div "Academic debate in minimum timeframe is mentioned . Furthermore , upper range s…" at bounding box center [501, 292] width 149 height 98
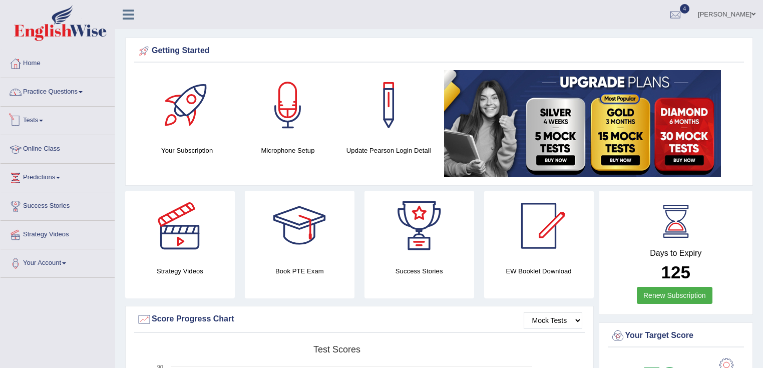
click at [45, 147] on link "Online Class" at bounding box center [58, 147] width 114 height 25
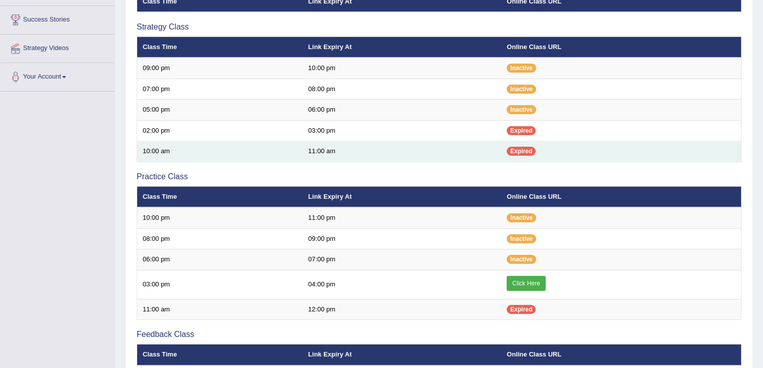
scroll to position [200, 0]
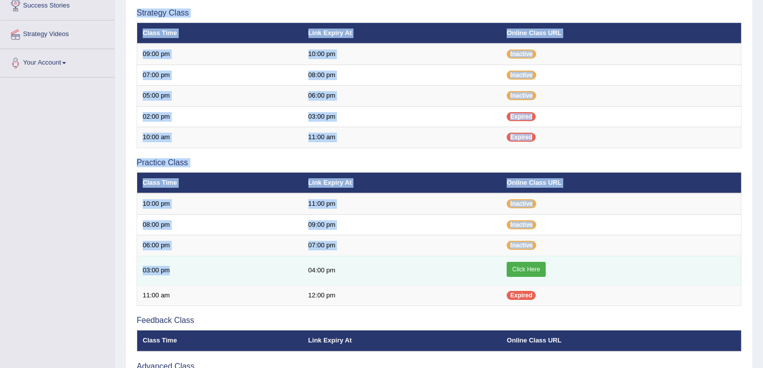
drag, startPoint x: 130, startPoint y: 270, endPoint x: 296, endPoint y: 263, distance: 166.3
click at [296, 263] on div "Online Classes Note: All timings below are Melbourne local time View class sche…" at bounding box center [439, 162] width 628 height 597
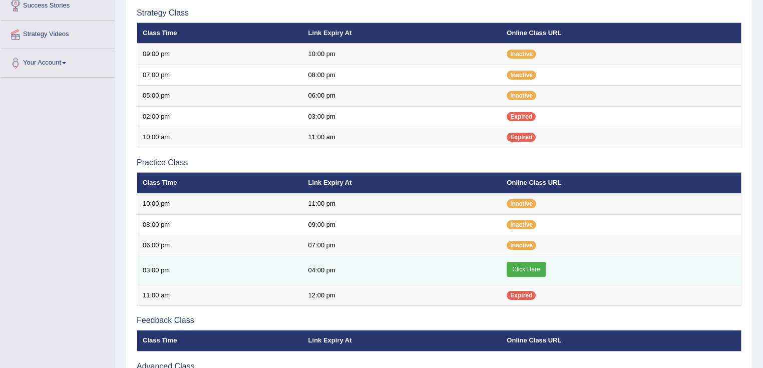
click at [427, 263] on td "04:00 pm" at bounding box center [402, 270] width 199 height 29
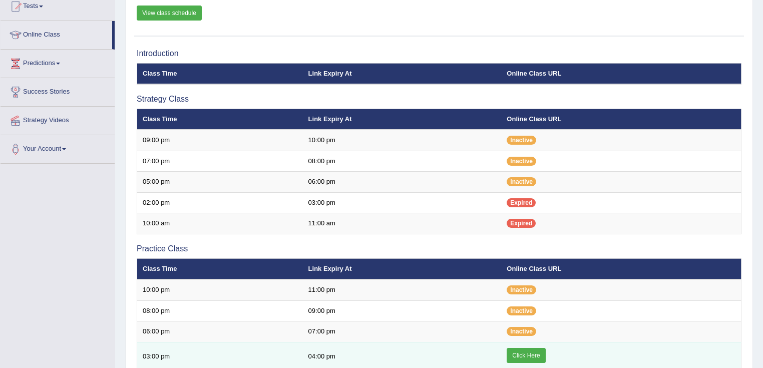
scroll to position [40, 0]
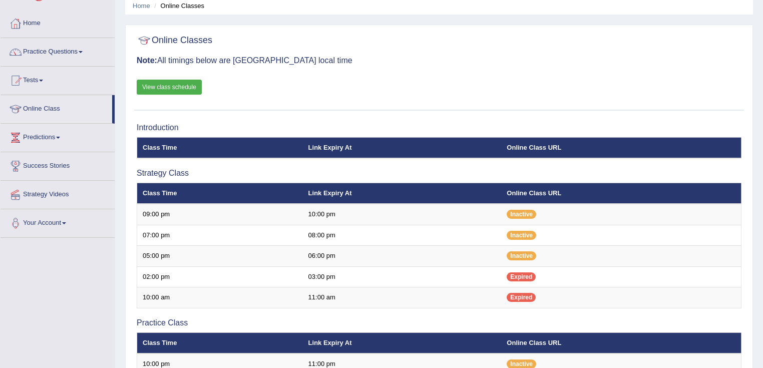
click at [179, 75] on div "Online Classes Note: All timings below are Melbourne local time View class sche…" at bounding box center [439, 70] width 610 height 81
click at [188, 90] on link "View class schedule" at bounding box center [169, 87] width 65 height 15
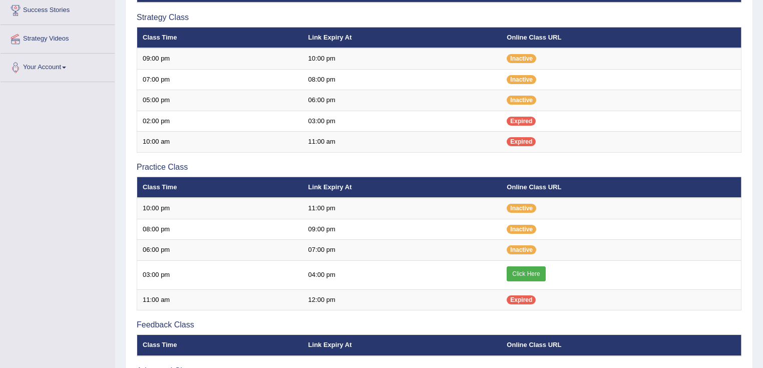
scroll to position [200, 0]
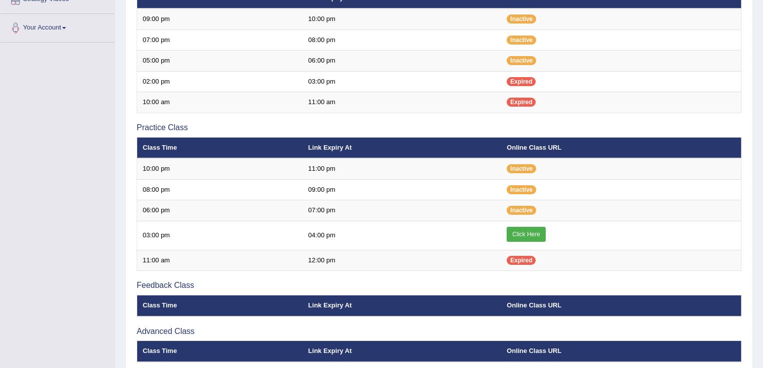
scroll to position [200, 0]
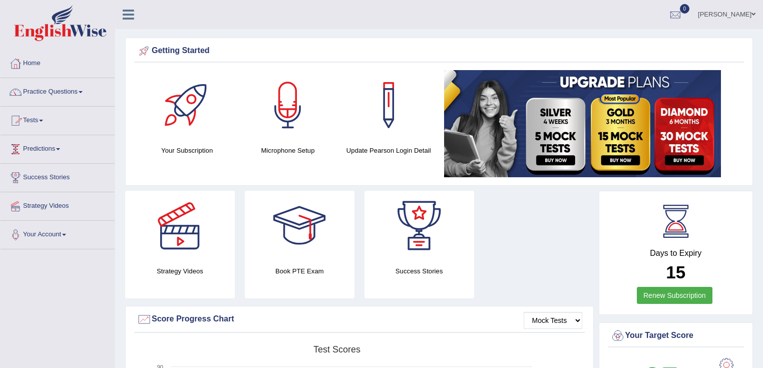
click at [60, 96] on link "Practice Questions" at bounding box center [58, 90] width 114 height 25
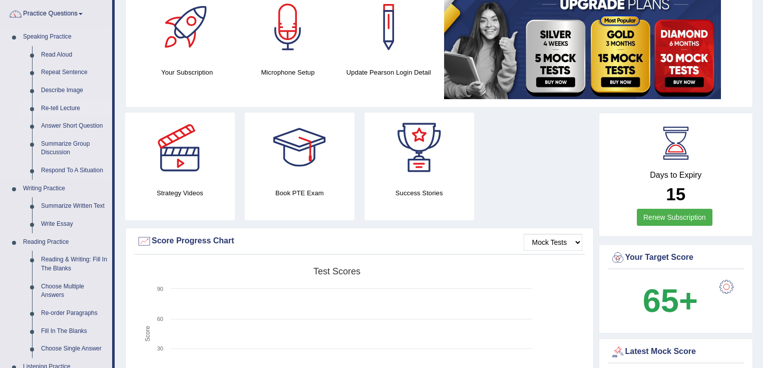
scroll to position [120, 0]
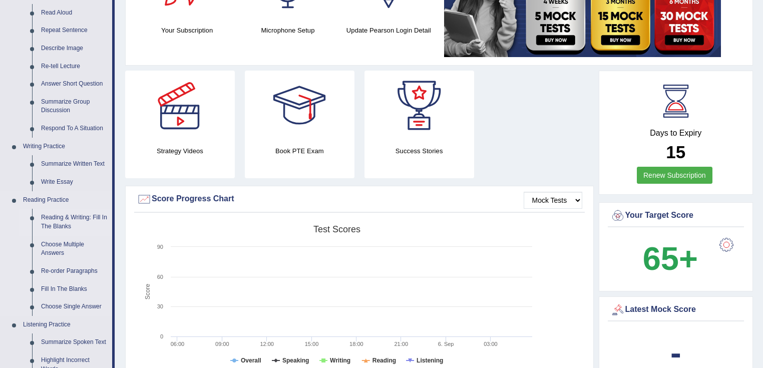
click at [62, 216] on link "Reading & Writing: Fill In The Blanks" at bounding box center [75, 222] width 76 height 27
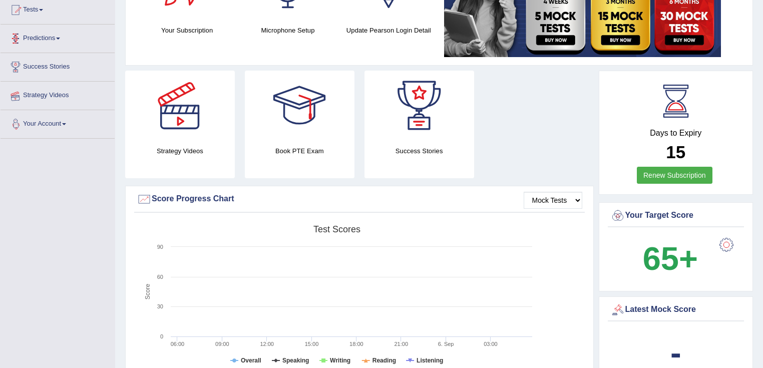
scroll to position [273, 0]
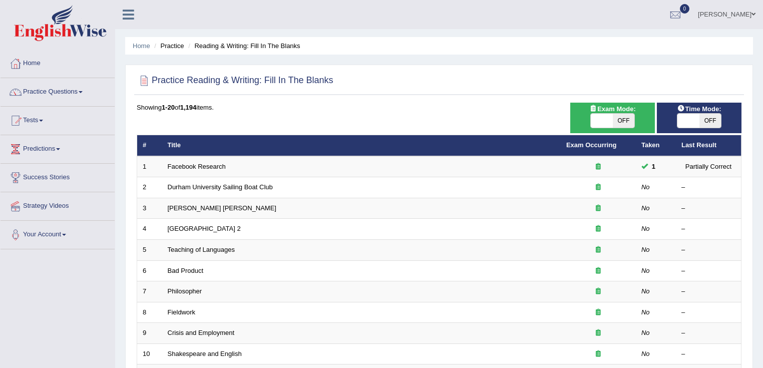
click at [204, 167] on link "Facebook Research" at bounding box center [197, 167] width 58 height 8
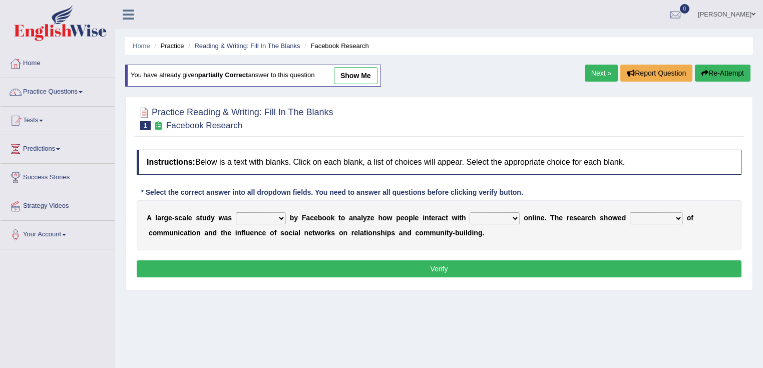
click at [355, 78] on link "show me" at bounding box center [356, 75] width 44 height 17
select select "made"
select select "each other"
select select "advantages"
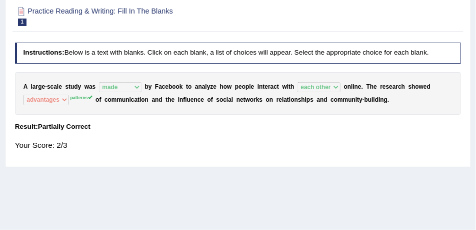
scroll to position [115, 0]
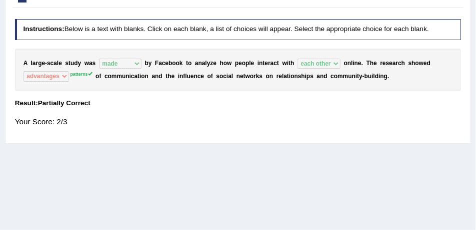
click at [110, 118] on div "Your Score: 2/3" at bounding box center [238, 122] width 447 height 21
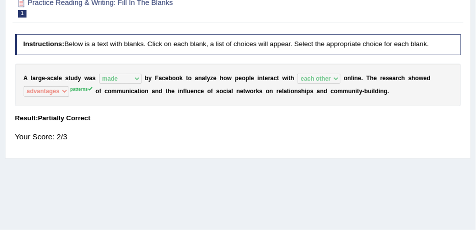
scroll to position [40, 0]
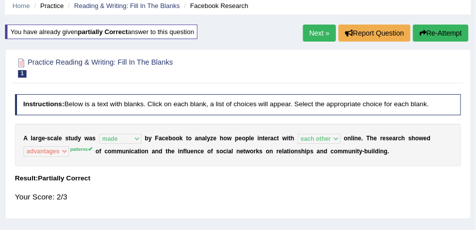
click at [304, 33] on link "Next »" at bounding box center [319, 33] width 33 height 17
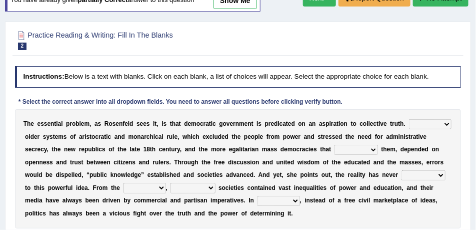
click at [257, 3] on link "show me" at bounding box center [236, 0] width 44 height 17
select select "Likely"
select select "succeeded"
select select "stood up"
select select "ranged"
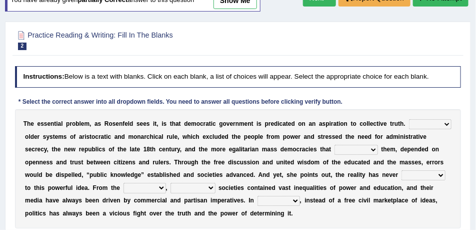
select select "democratic"
select select "practice"
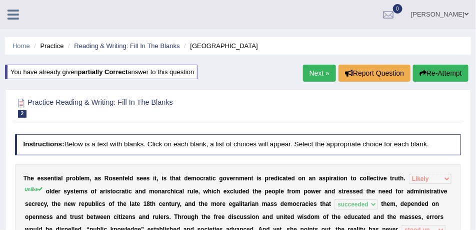
click at [318, 72] on link "Next »" at bounding box center [319, 73] width 33 height 17
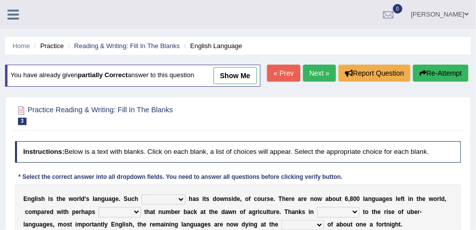
click at [238, 83] on link "show me" at bounding box center [236, 75] width 44 height 17
select select "power"
select select "twice"
select select "part"
select select "wait"
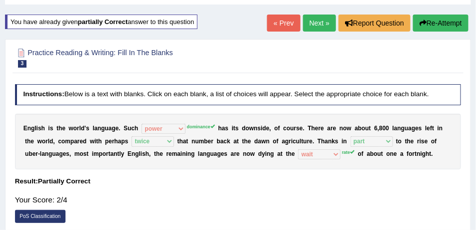
scroll to position [25, 0]
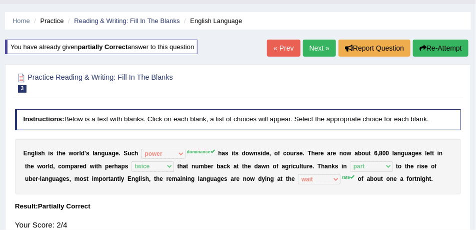
click at [315, 49] on link "Next »" at bounding box center [319, 48] width 33 height 17
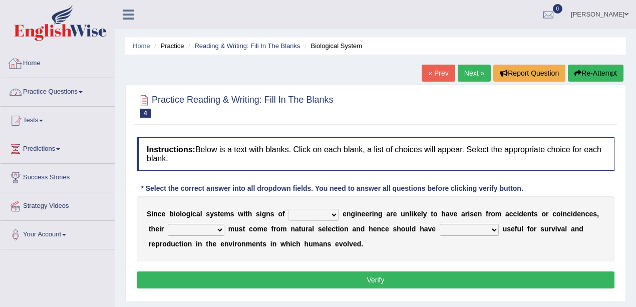
click at [61, 99] on link "Practice Questions" at bounding box center [58, 90] width 114 height 25
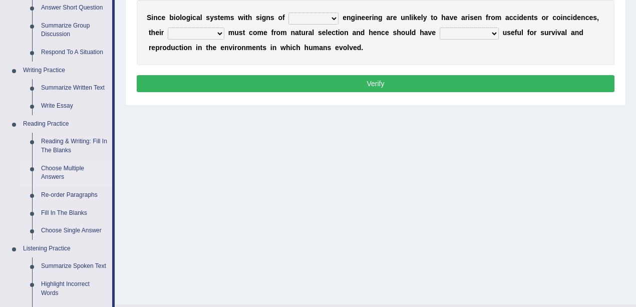
scroll to position [200, 0]
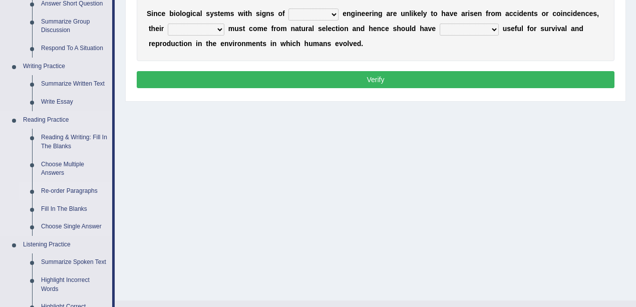
click at [67, 195] on link "Re-order Paragraphs" at bounding box center [75, 191] width 76 height 18
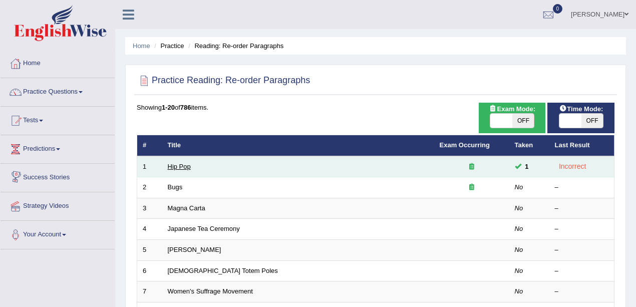
click at [176, 166] on link "Hip Pop" at bounding box center [179, 167] width 23 height 8
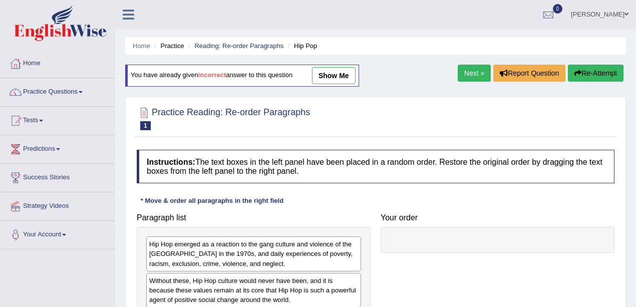
click at [345, 78] on link "show me" at bounding box center [334, 75] width 44 height 17
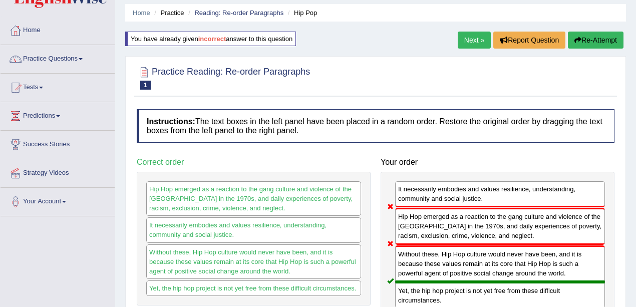
scroll to position [100, 0]
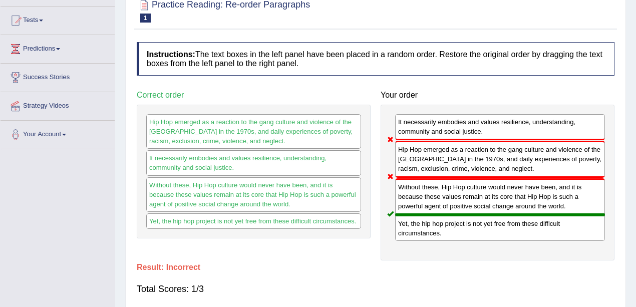
drag, startPoint x: 446, startPoint y: 159, endPoint x: 424, endPoint y: 121, distance: 44.2
click at [424, 121] on div "It necessarily embodies and values resilience, understanding, community and soc…" at bounding box center [497, 183] width 234 height 156
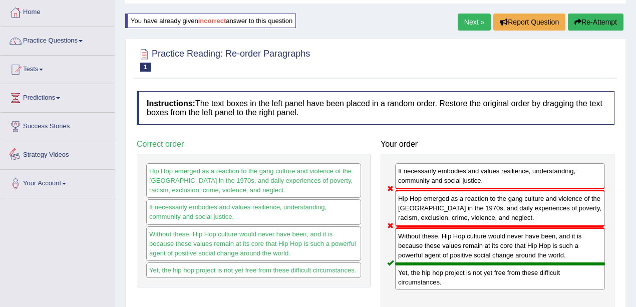
scroll to position [0, 0]
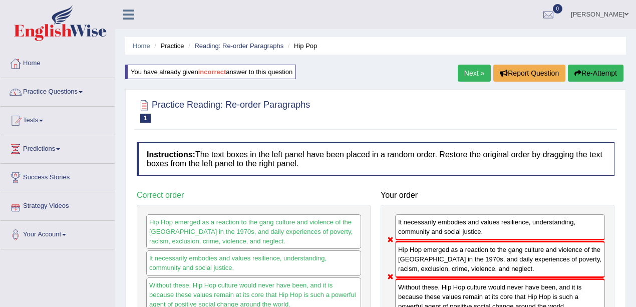
click at [461, 71] on link "Next »" at bounding box center [473, 73] width 33 height 17
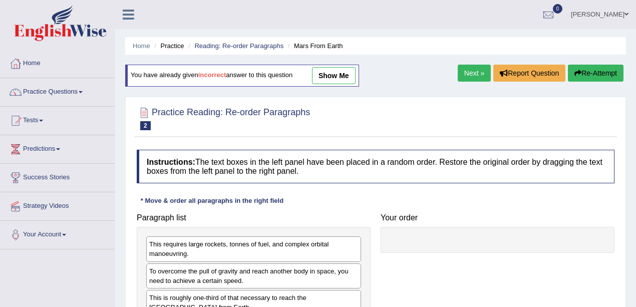
click at [332, 73] on link "show me" at bounding box center [334, 75] width 44 height 17
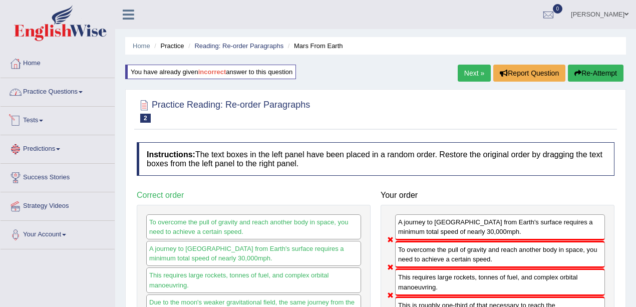
click at [47, 92] on link "Practice Questions" at bounding box center [58, 90] width 114 height 25
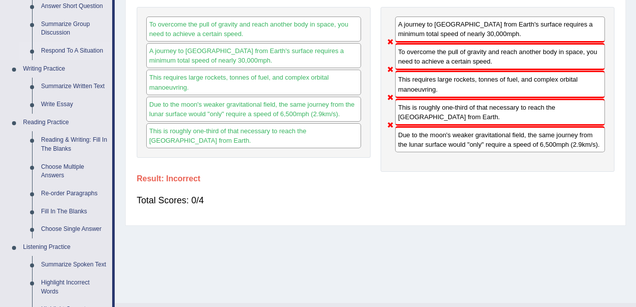
scroll to position [200, 0]
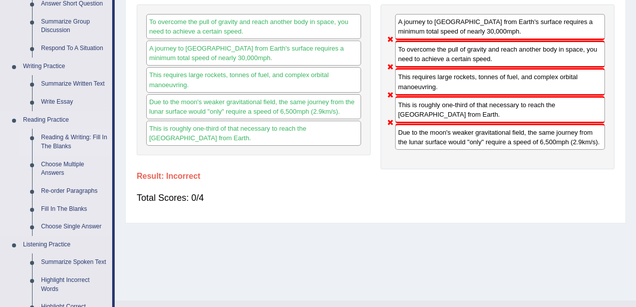
click at [62, 135] on link "Reading & Writing: Fill In The Blanks" at bounding box center [75, 142] width 76 height 27
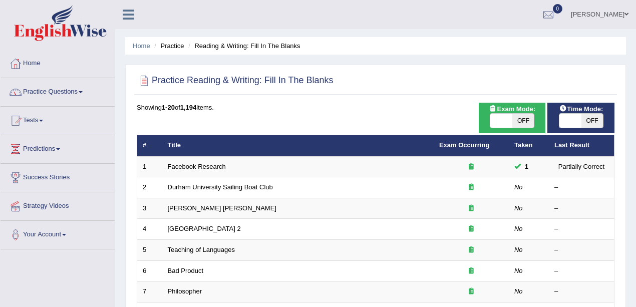
click at [203, 166] on link "Facebook Research" at bounding box center [197, 167] width 58 height 8
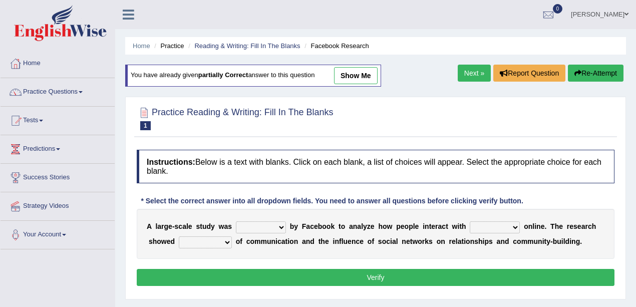
click at [359, 71] on link "show me" at bounding box center [356, 75] width 44 height 17
select select "made"
select select "each other"
select select "advantages"
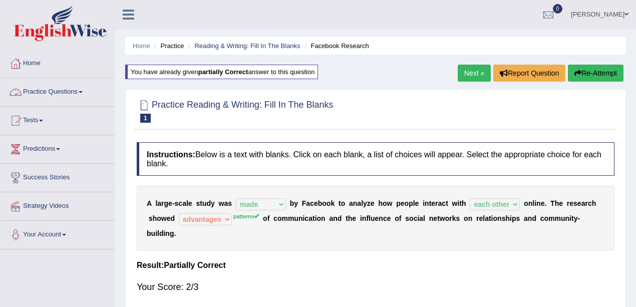
click at [46, 96] on link "Practice Questions" at bounding box center [58, 90] width 114 height 25
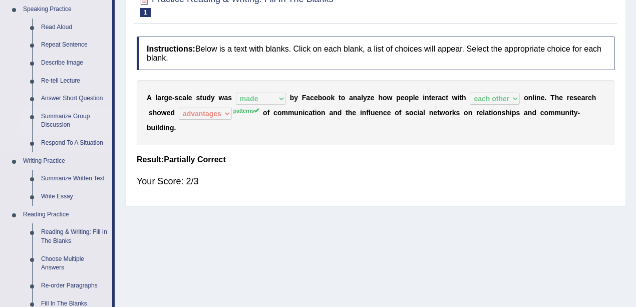
scroll to position [200, 0]
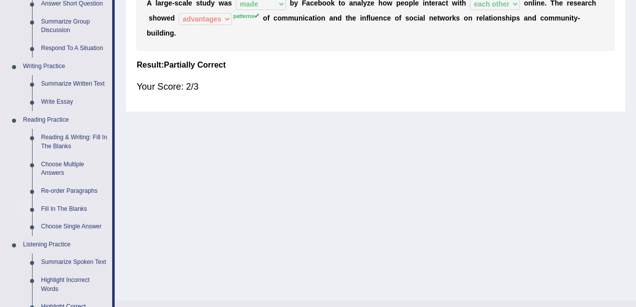
click at [65, 206] on link "Fill In The Blanks" at bounding box center [75, 209] width 76 height 18
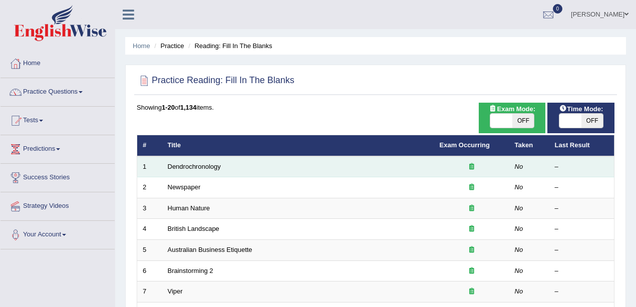
click at [206, 170] on td "Dendrochronology" at bounding box center [298, 166] width 272 height 21
click at [206, 169] on link "Dendrochronology" at bounding box center [194, 167] width 53 height 8
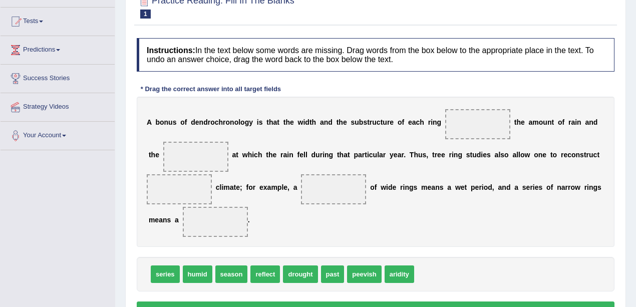
scroll to position [167, 0]
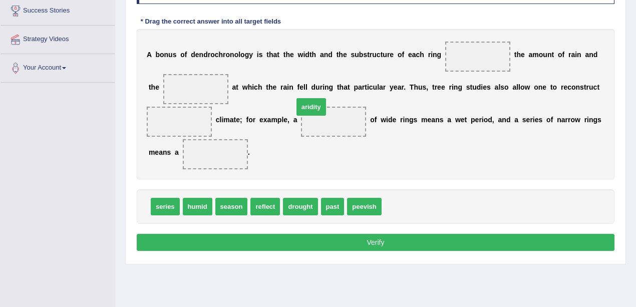
drag, startPoint x: 395, startPoint y: 172, endPoint x: 307, endPoint y: 97, distance: 115.7
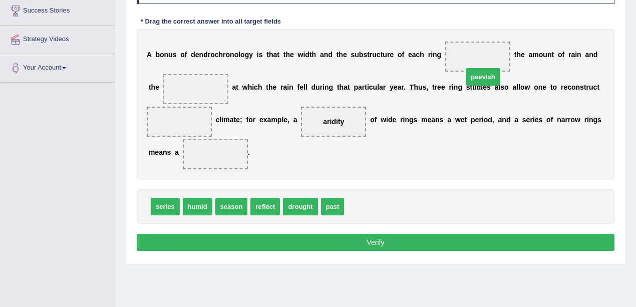
drag, startPoint x: 398, startPoint y: 81, endPoint x: 481, endPoint y: 77, distance: 82.7
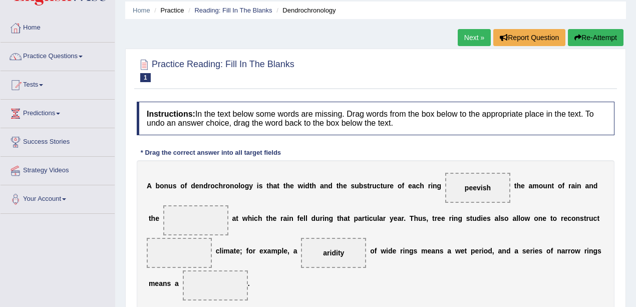
scroll to position [0, 0]
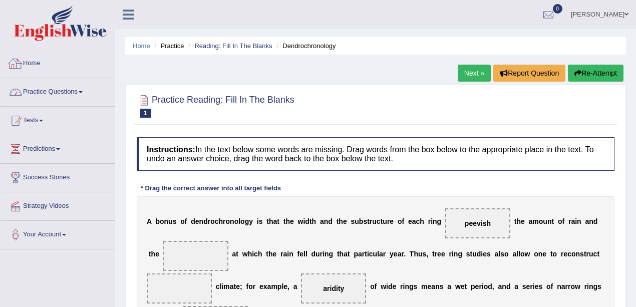
click at [67, 87] on link "Practice Questions" at bounding box center [58, 90] width 114 height 25
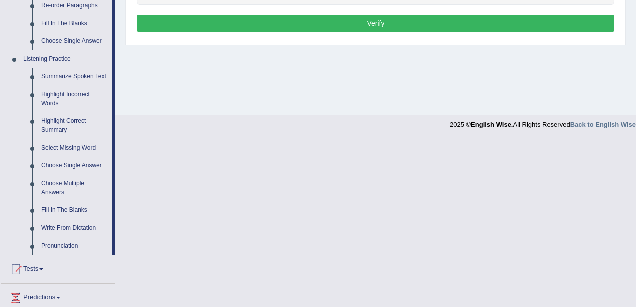
scroll to position [433, 0]
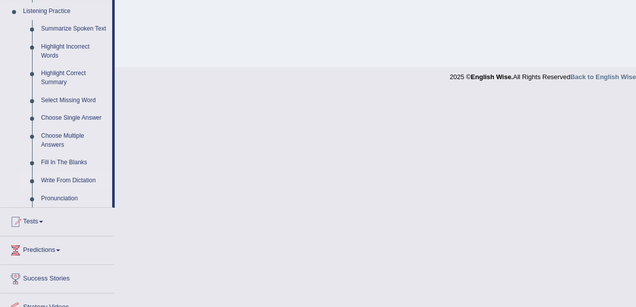
click at [58, 179] on link "Write From Dictation" at bounding box center [75, 181] width 76 height 18
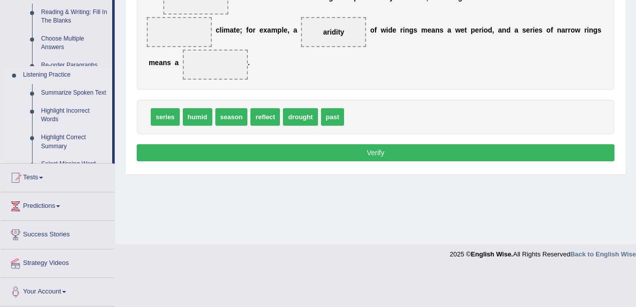
scroll to position [219, 0]
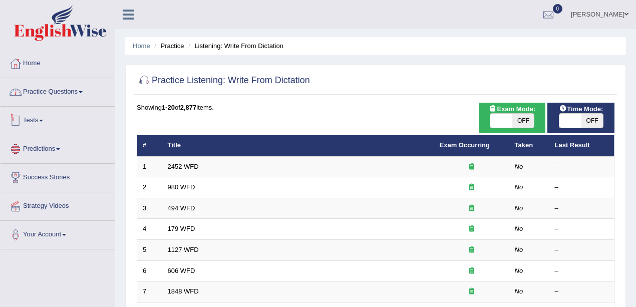
click at [51, 97] on link "Practice Questions" at bounding box center [58, 90] width 114 height 25
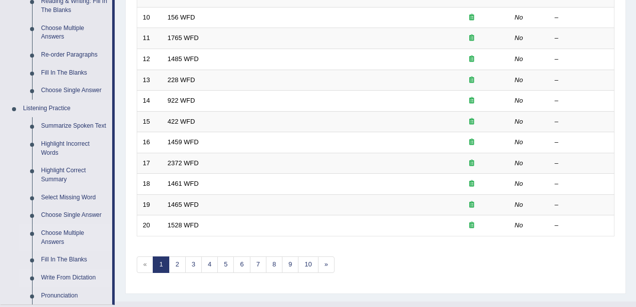
scroll to position [400, 0]
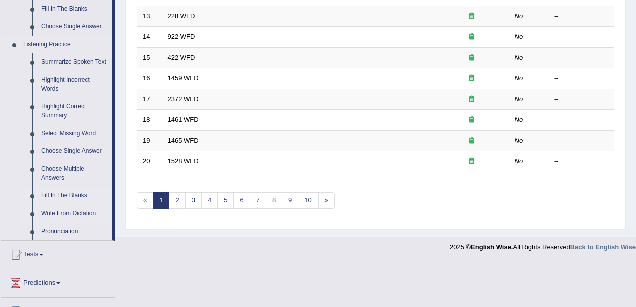
click at [65, 196] on link "Fill In The Blanks" at bounding box center [75, 196] width 76 height 18
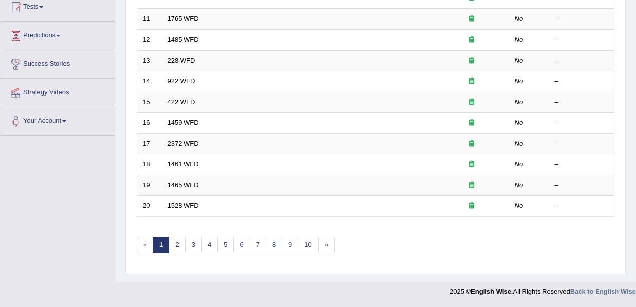
scroll to position [302, 0]
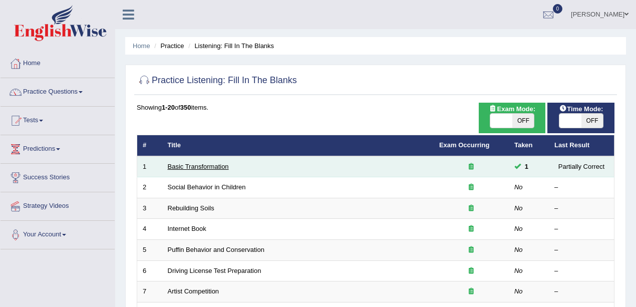
click at [185, 163] on link "Basic Transformation" at bounding box center [198, 167] width 61 height 8
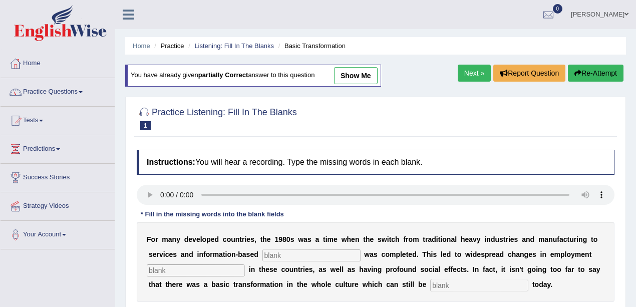
click at [377, 75] on link "show me" at bounding box center [356, 75] width 44 height 17
type input "enterprise"
type input "patterns"
type input "absorve"
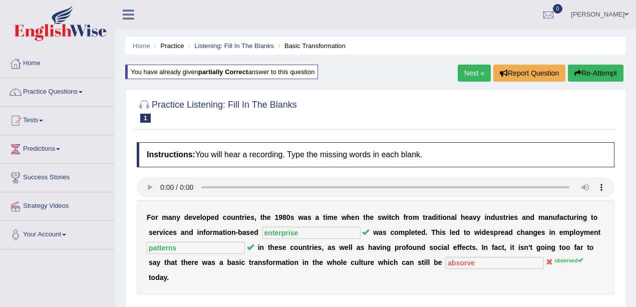
click at [453, 73] on div "Home Practice Listening: Fill In The Blanks Basic Transformation You have alrea…" at bounding box center [375, 250] width 520 height 500
click at [472, 71] on link "Next »" at bounding box center [473, 73] width 33 height 17
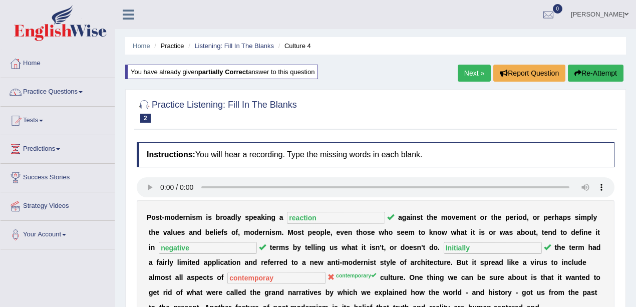
click at [478, 75] on link "Next »" at bounding box center [473, 73] width 33 height 17
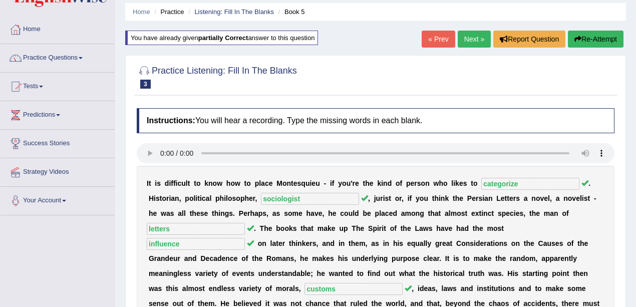
scroll to position [33, 0]
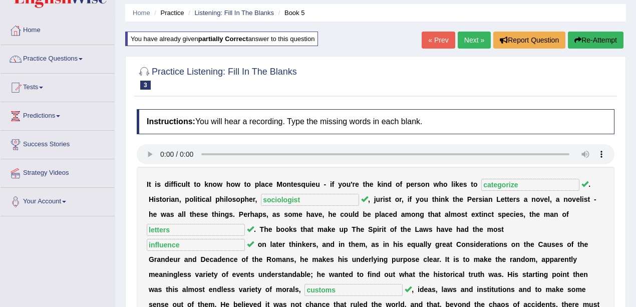
click at [466, 35] on link "Next »" at bounding box center [473, 40] width 33 height 17
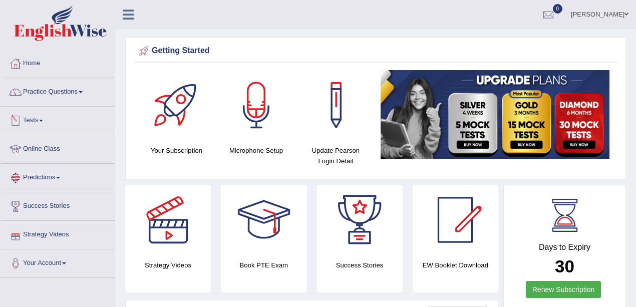
click at [46, 147] on link "Online Class" at bounding box center [58, 147] width 114 height 25
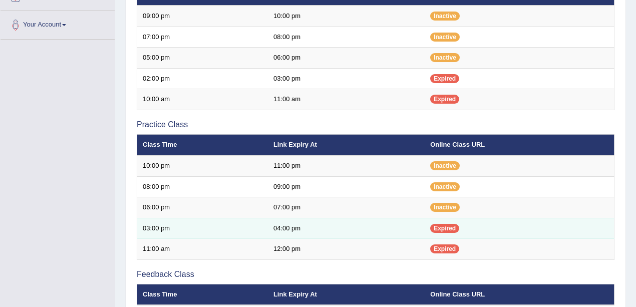
scroll to position [200, 0]
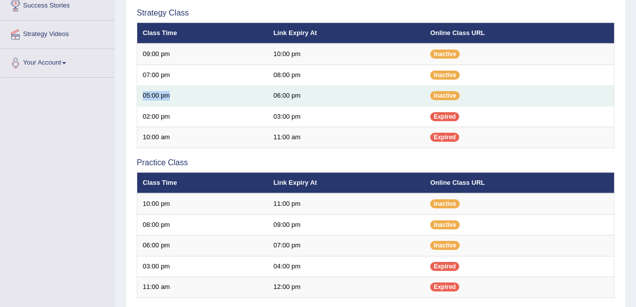
drag, startPoint x: 141, startPoint y: 91, endPoint x: 174, endPoint y: 91, distance: 32.5
click at [174, 91] on td "05:00 pm" at bounding box center [202, 96] width 131 height 21
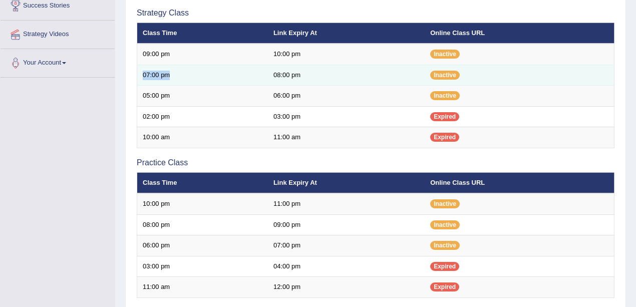
drag, startPoint x: 142, startPoint y: 70, endPoint x: 180, endPoint y: 75, distance: 38.4
click at [180, 75] on td "07:00 pm" at bounding box center [202, 75] width 131 height 21
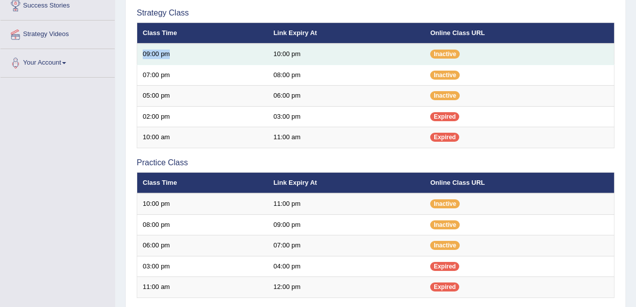
drag, startPoint x: 140, startPoint y: 49, endPoint x: 174, endPoint y: 52, distance: 34.2
click at [174, 52] on td "09:00 pm" at bounding box center [202, 54] width 131 height 21
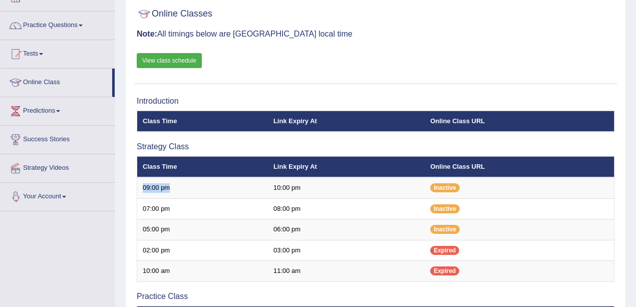
scroll to position [0, 0]
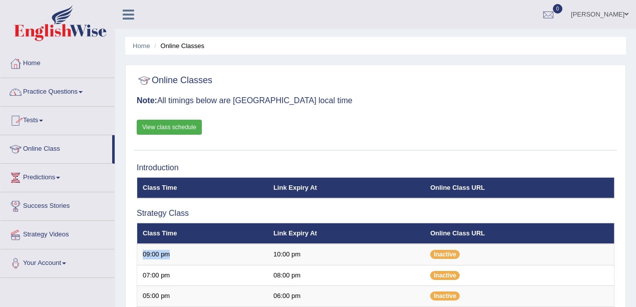
click at [40, 116] on link "Tests" at bounding box center [58, 119] width 114 height 25
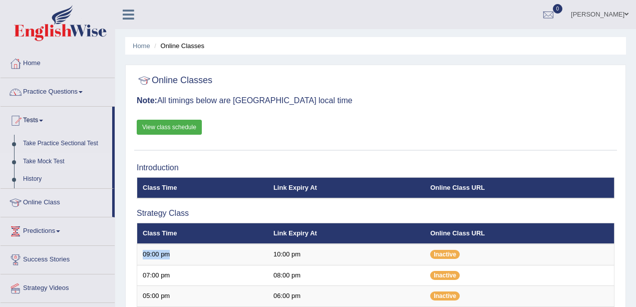
click at [52, 163] on link "Take Mock Test" at bounding box center [66, 162] width 94 height 18
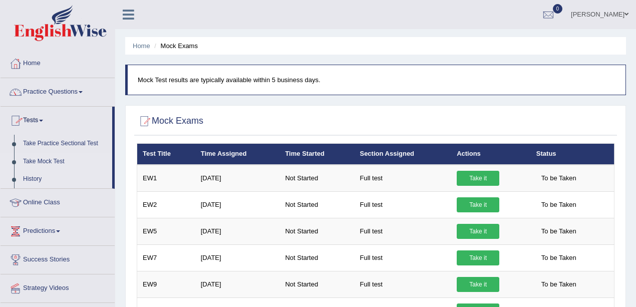
click at [26, 180] on link "History" at bounding box center [66, 179] width 94 height 18
